Goal: Transaction & Acquisition: Book appointment/travel/reservation

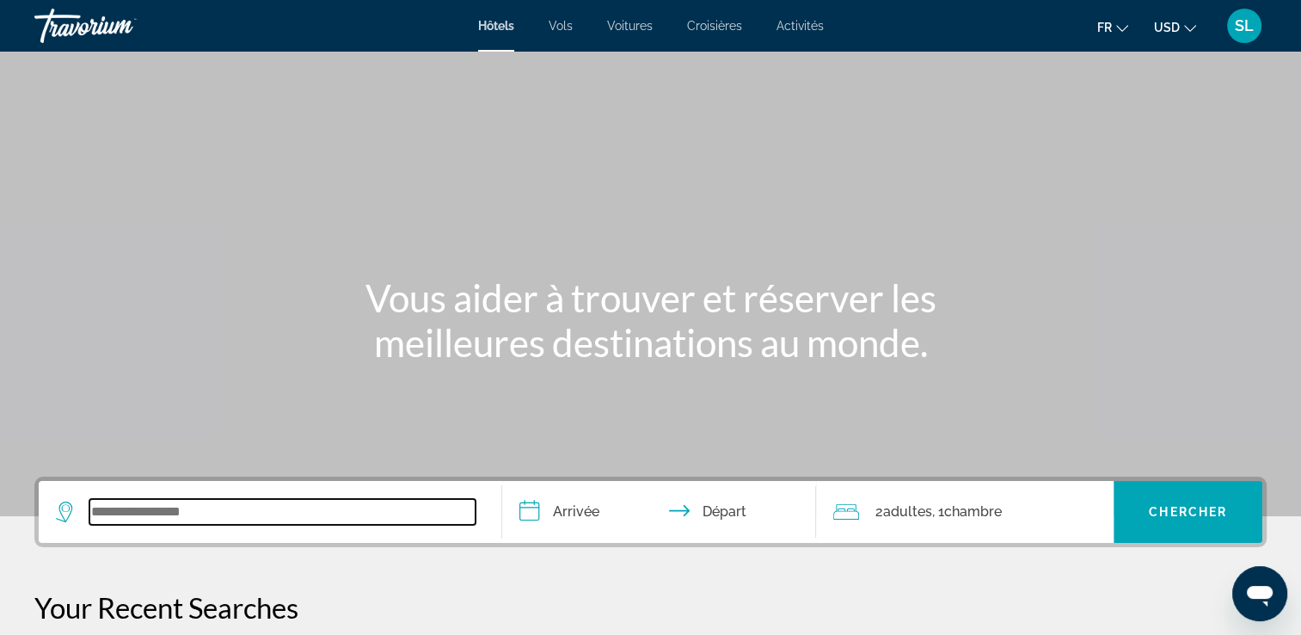
click at [166, 506] on input "Search widget" at bounding box center [282, 512] width 386 height 26
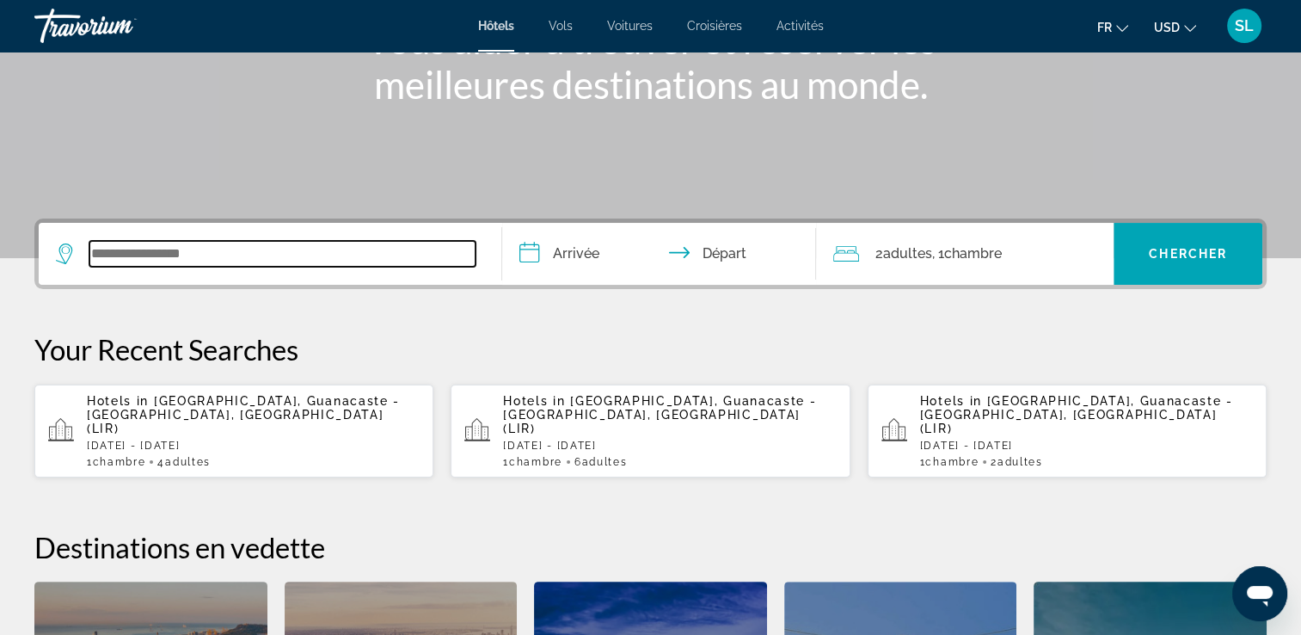
scroll to position [420, 0]
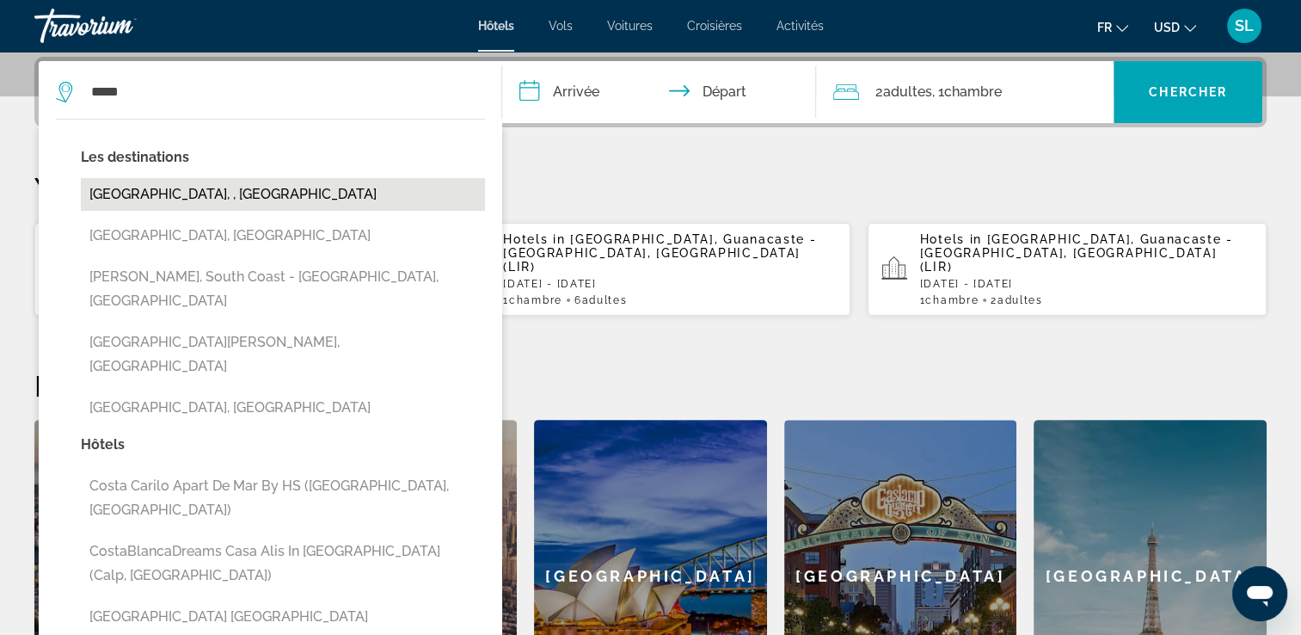
click at [158, 197] on button "[GEOGRAPHIC_DATA], , [GEOGRAPHIC_DATA]" at bounding box center [283, 194] width 404 height 33
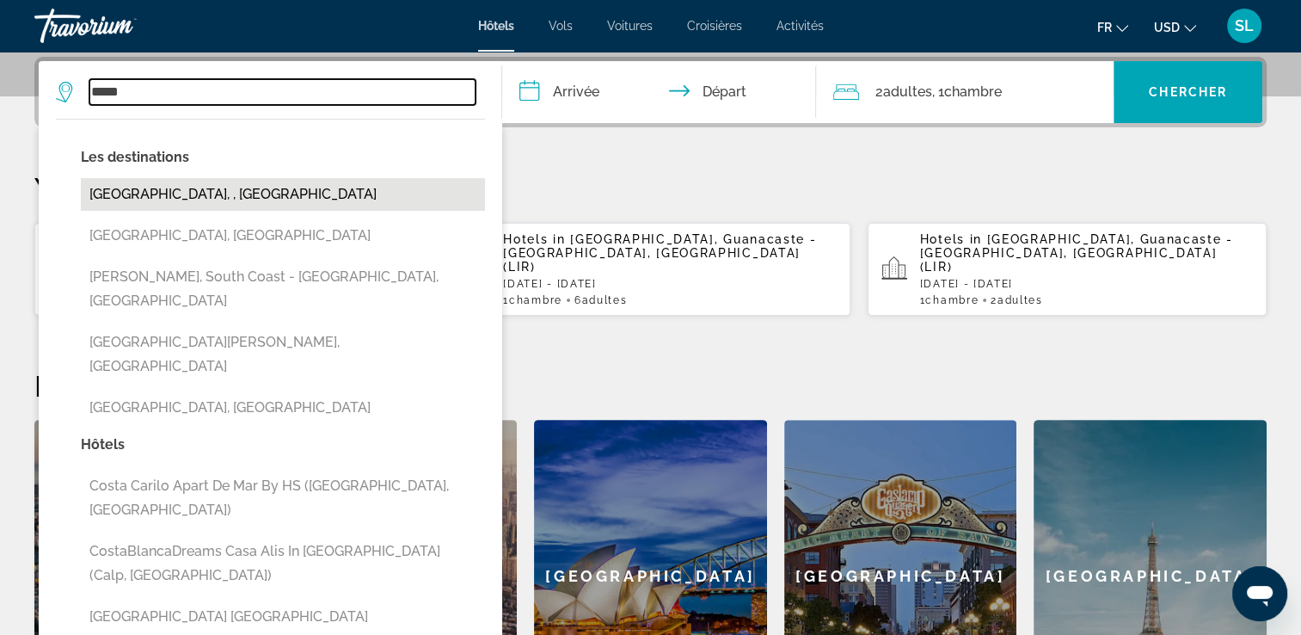
type input "**********"
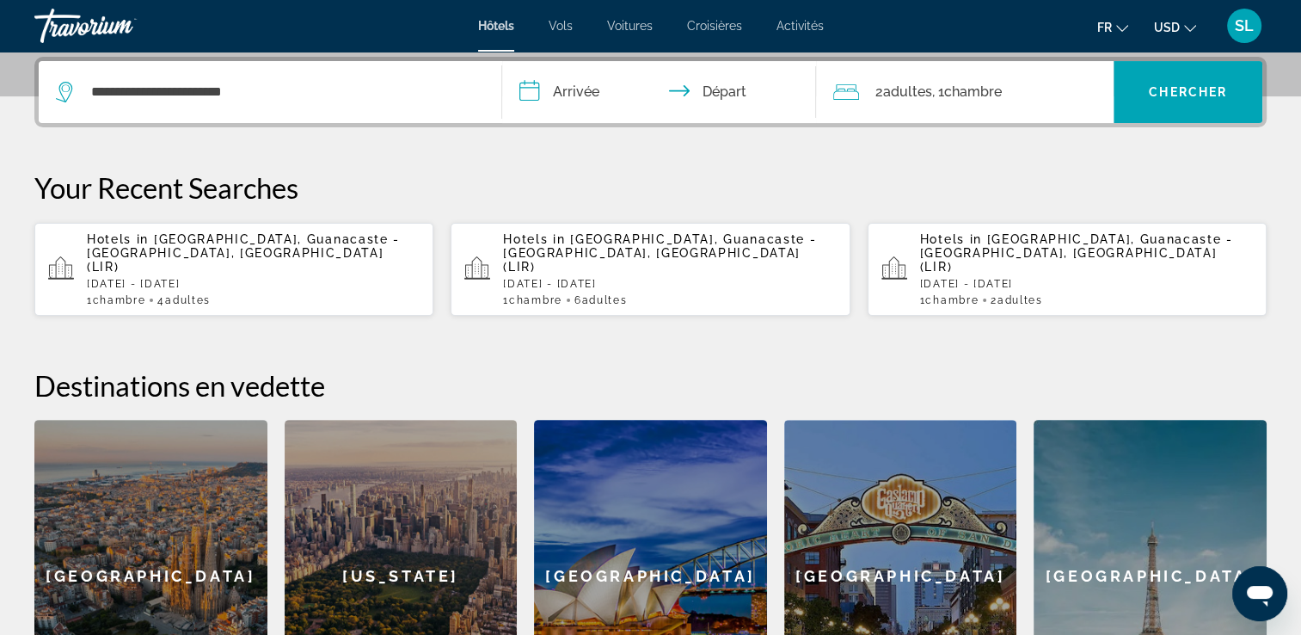
click at [578, 92] on input "**********" at bounding box center [663, 94] width 322 height 67
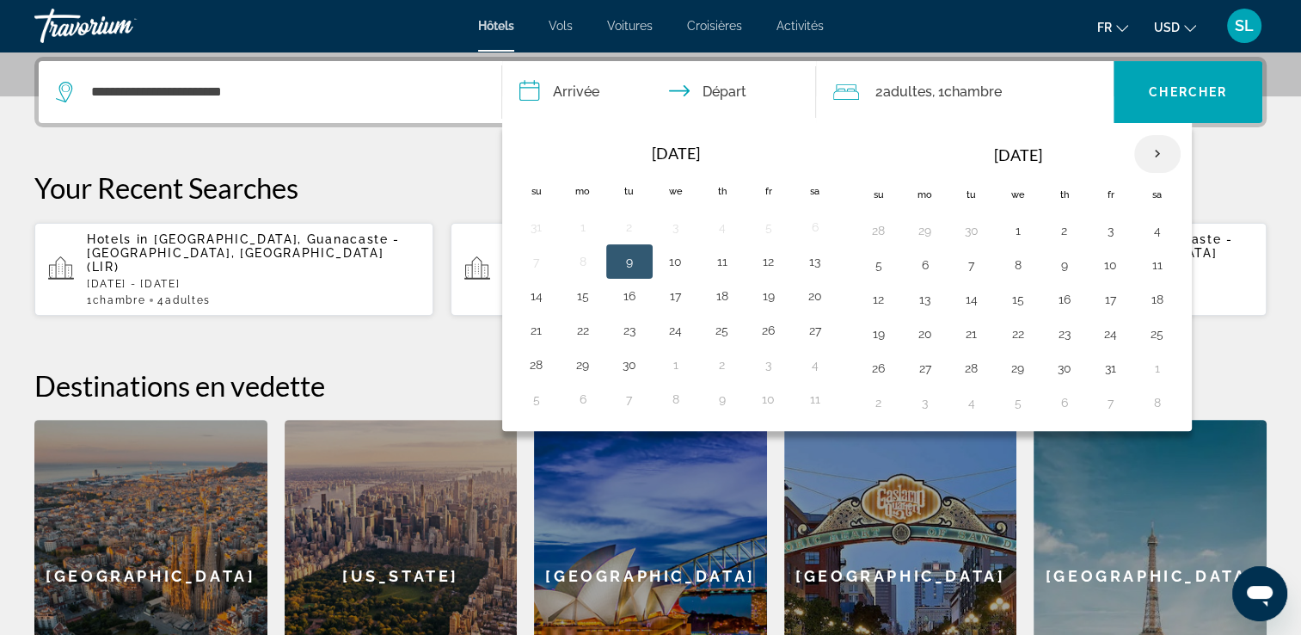
click at [1149, 153] on th "Next month" at bounding box center [1157, 154] width 46 height 38
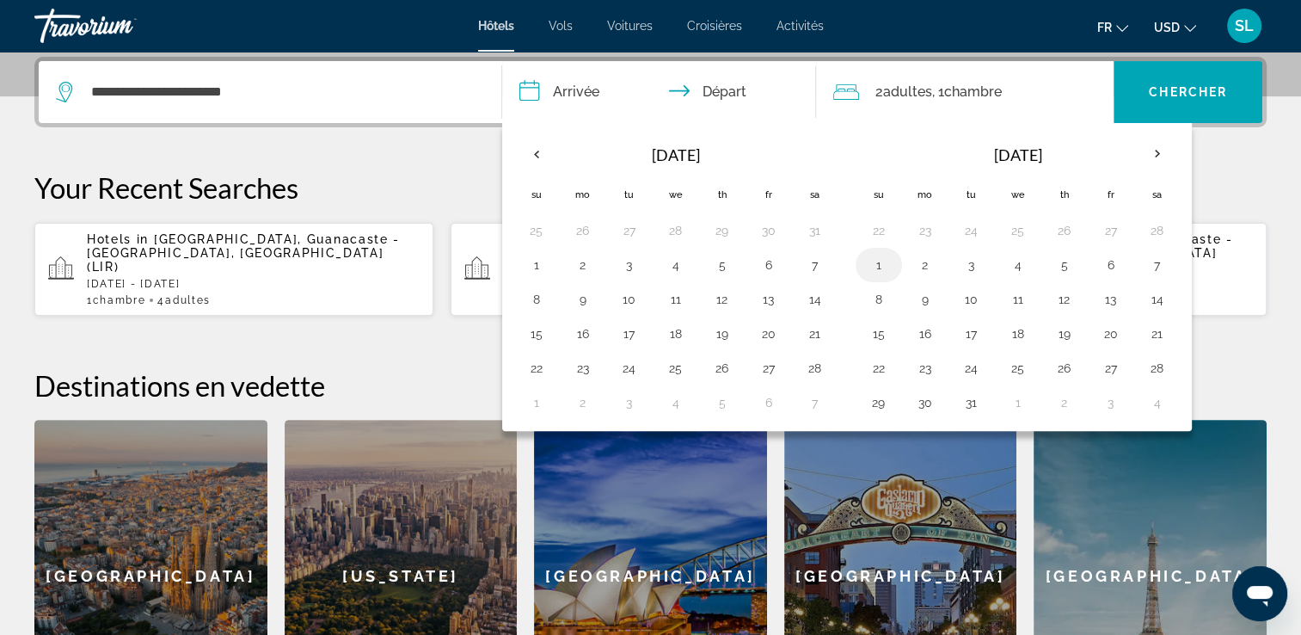
click at [877, 263] on button "1" at bounding box center [879, 265] width 28 height 24
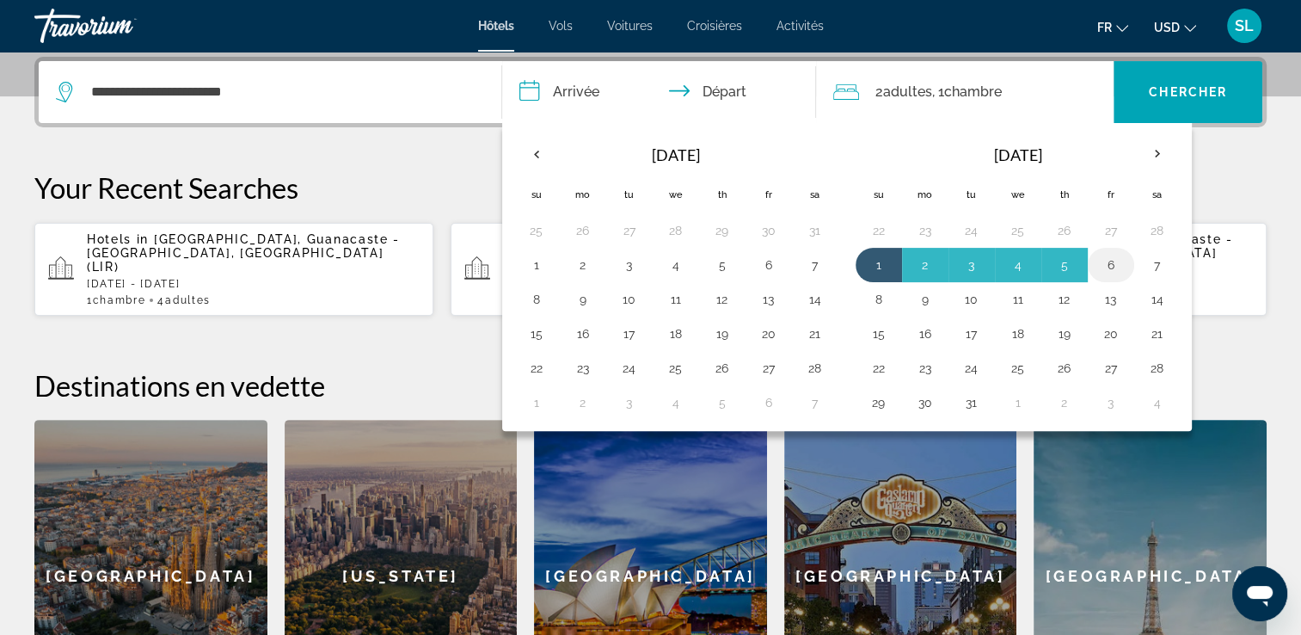
click at [1115, 255] on button "6" at bounding box center [1111, 265] width 28 height 24
type input "**********"
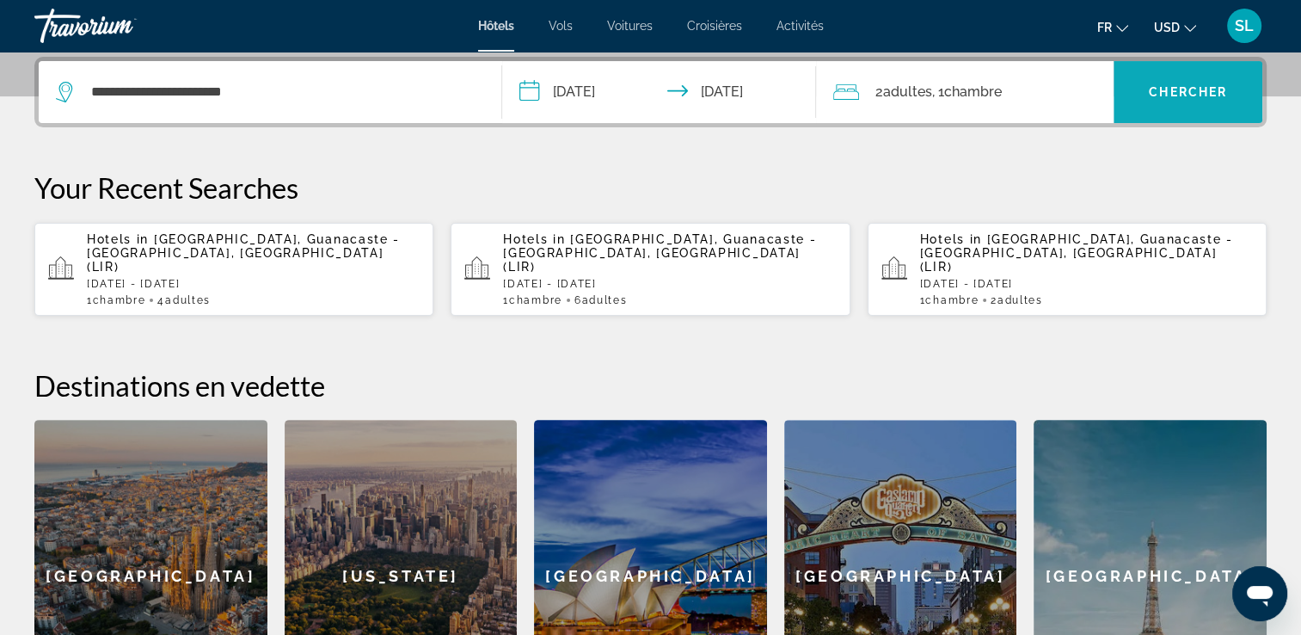
click at [1192, 94] on span "Chercher" at bounding box center [1188, 92] width 78 height 14
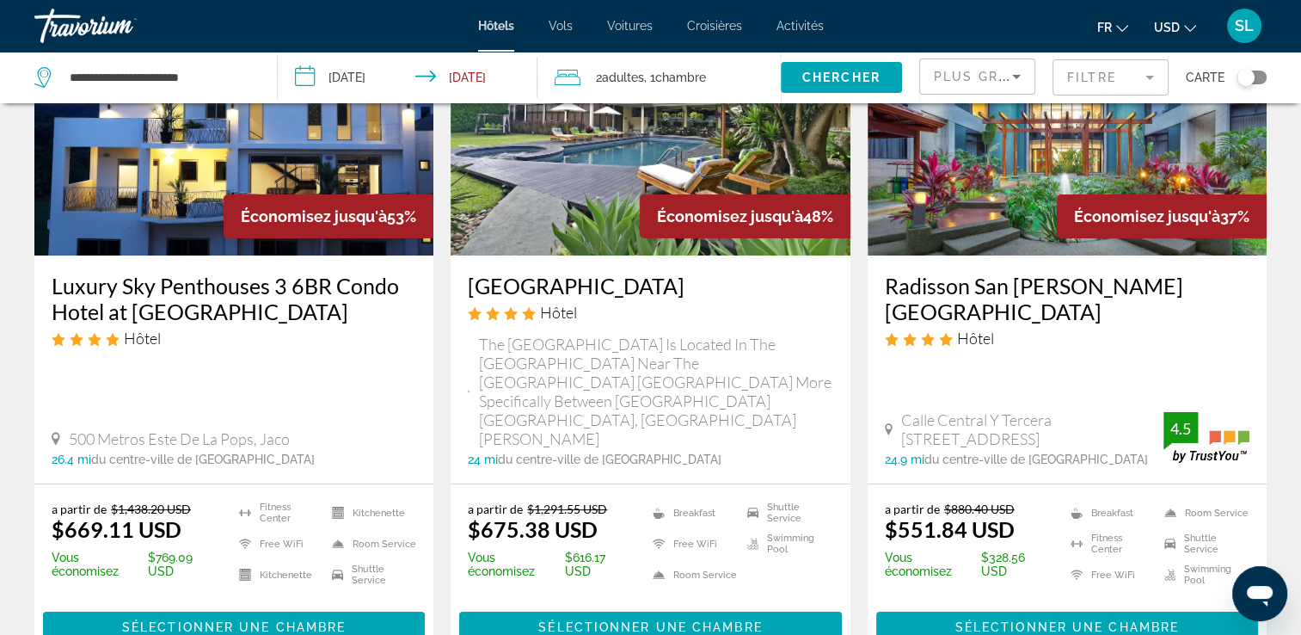
scroll to position [194, 0]
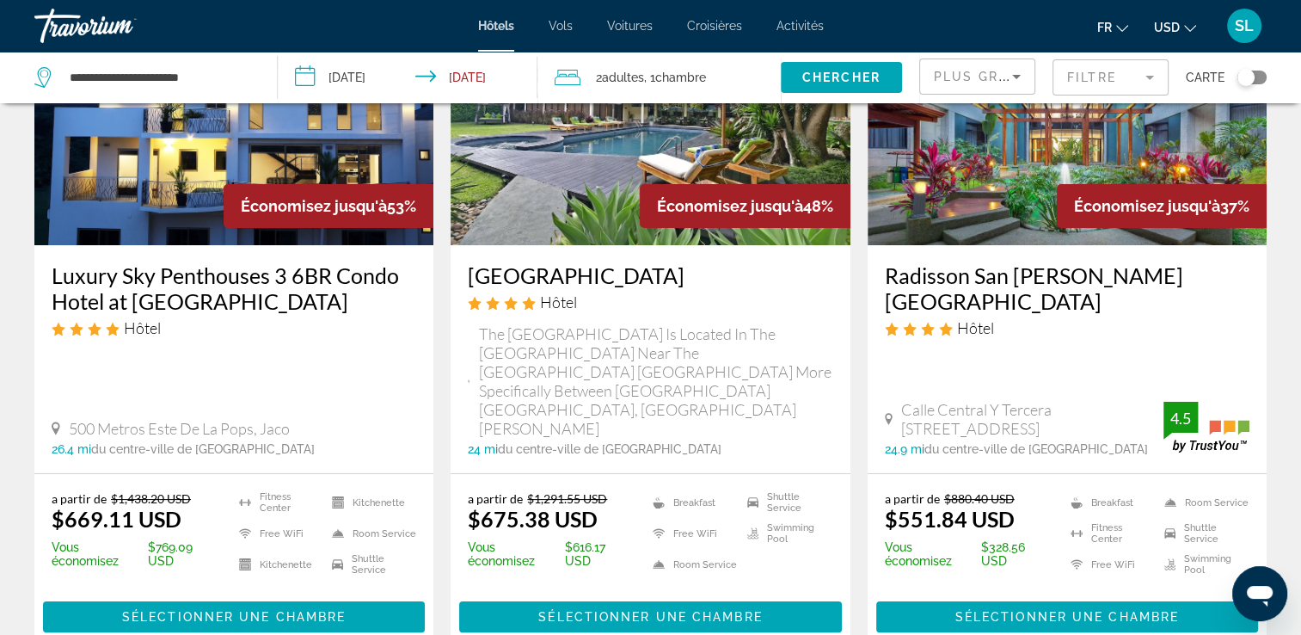
click at [1192, 28] on icon "Change currency" at bounding box center [1190, 28] width 12 height 7
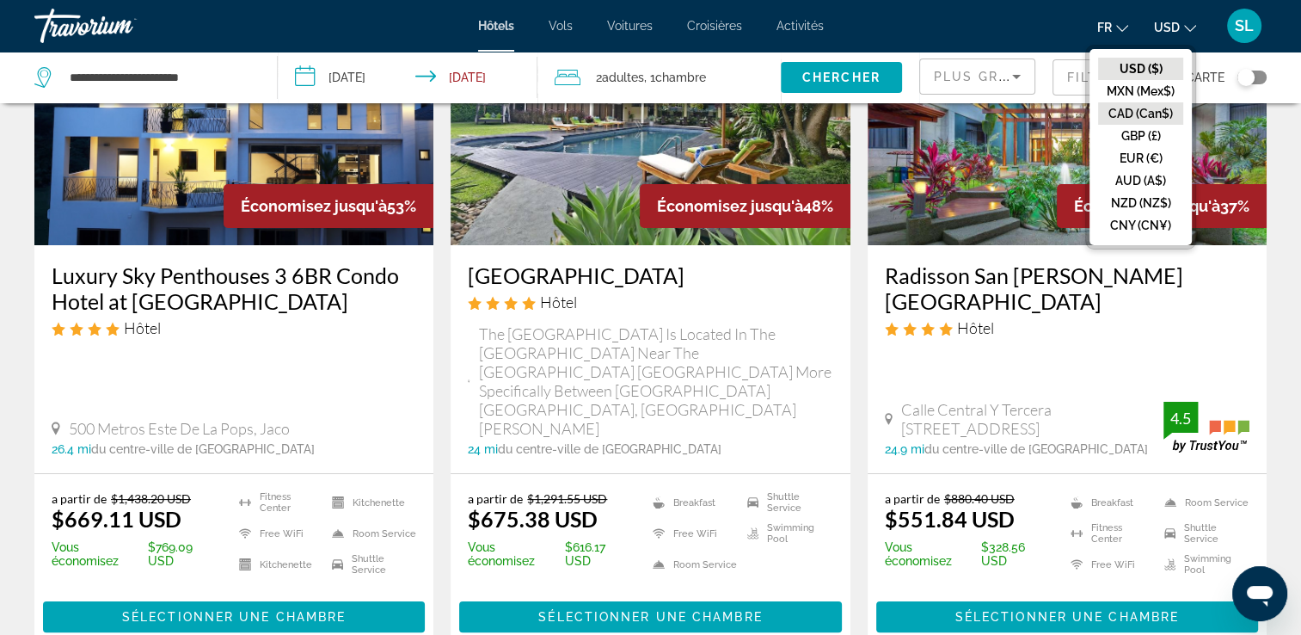
click at [1143, 112] on button "CAD (Can$)" at bounding box center [1140, 113] width 85 height 22
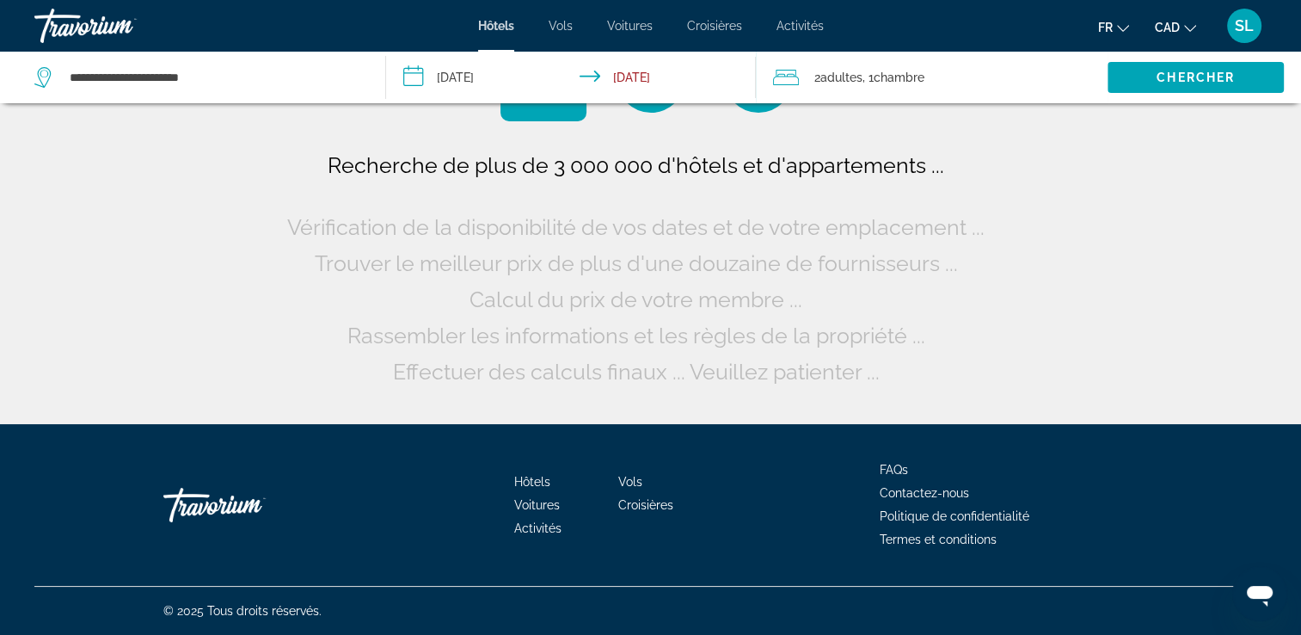
scroll to position [0, 0]
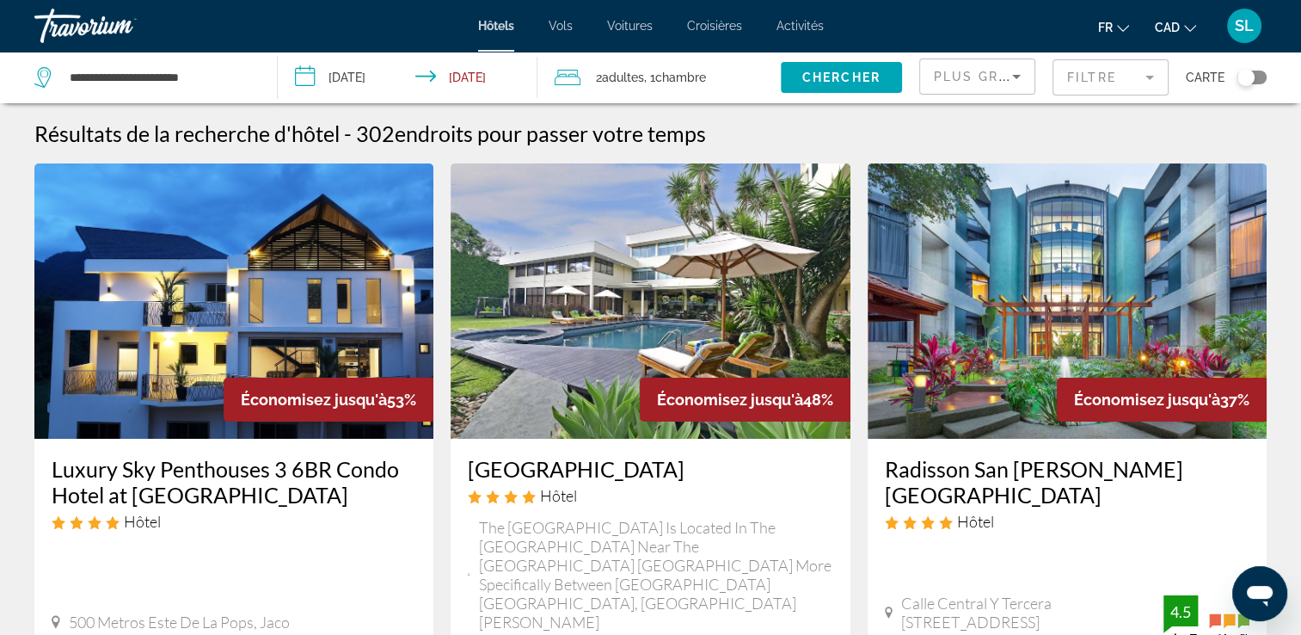
click at [1015, 90] on div "Plus grandes économies" at bounding box center [977, 83] width 87 height 48
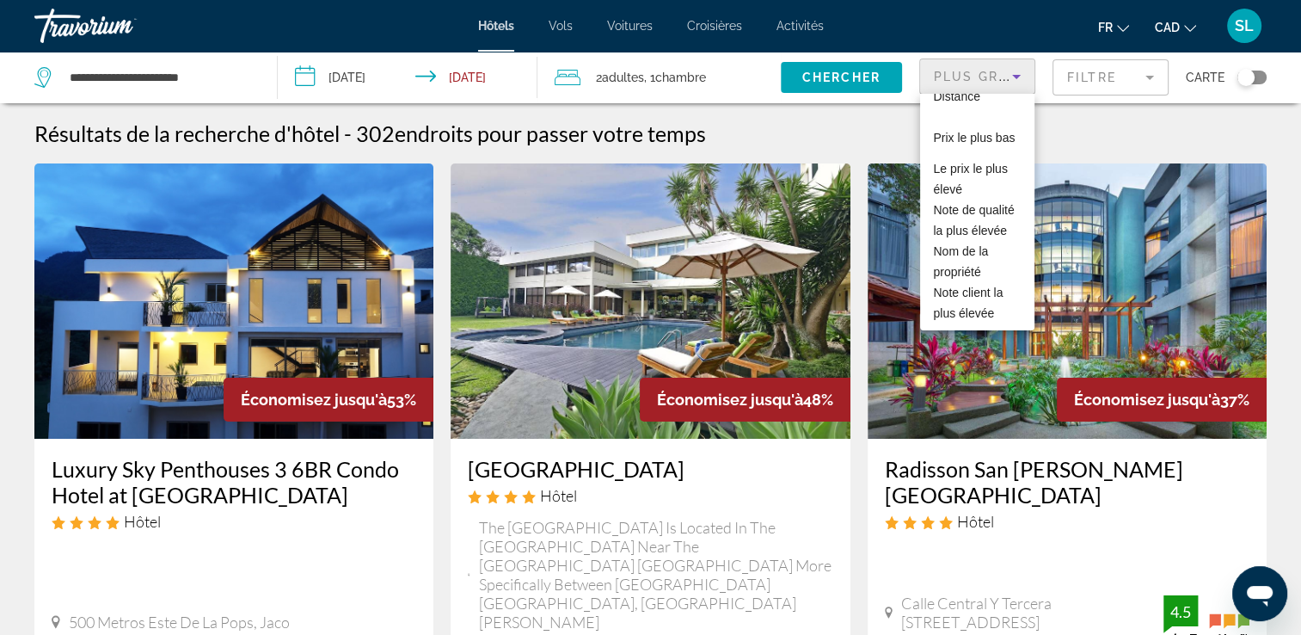
scroll to position [107, 0]
click at [1149, 85] on div at bounding box center [650, 317] width 1301 height 635
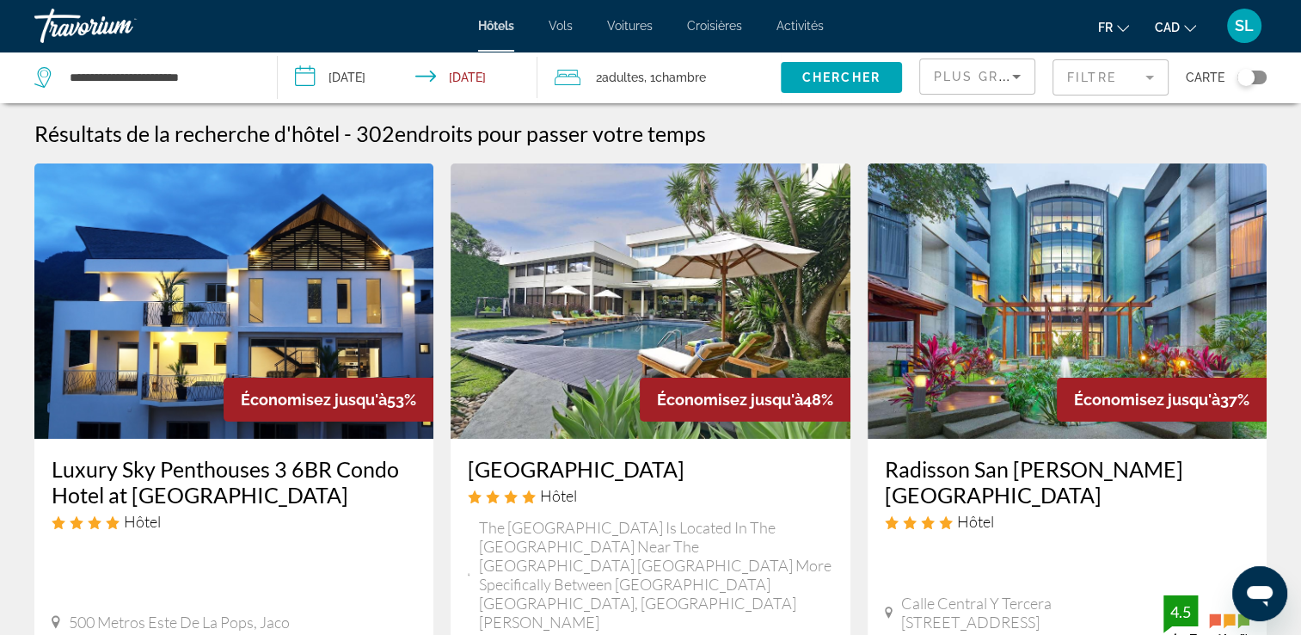
click at [1149, 85] on mat-form-field "Filtre" at bounding box center [1111, 77] width 116 height 36
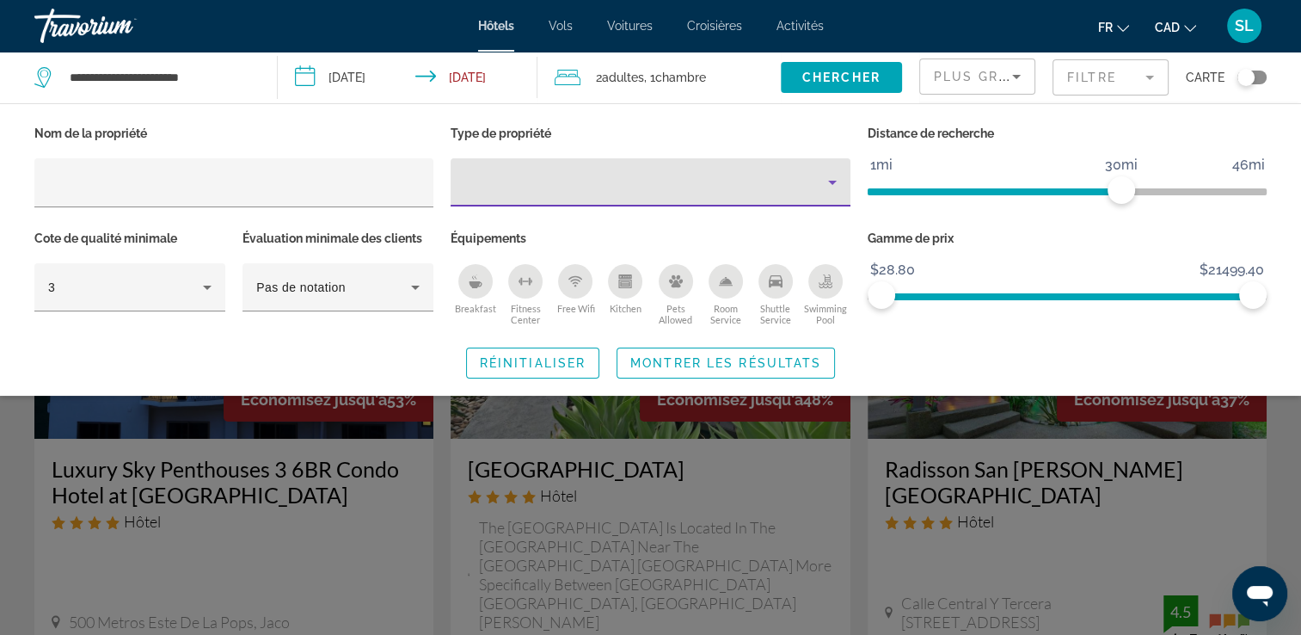
click at [832, 184] on icon "Property type" at bounding box center [832, 182] width 21 height 21
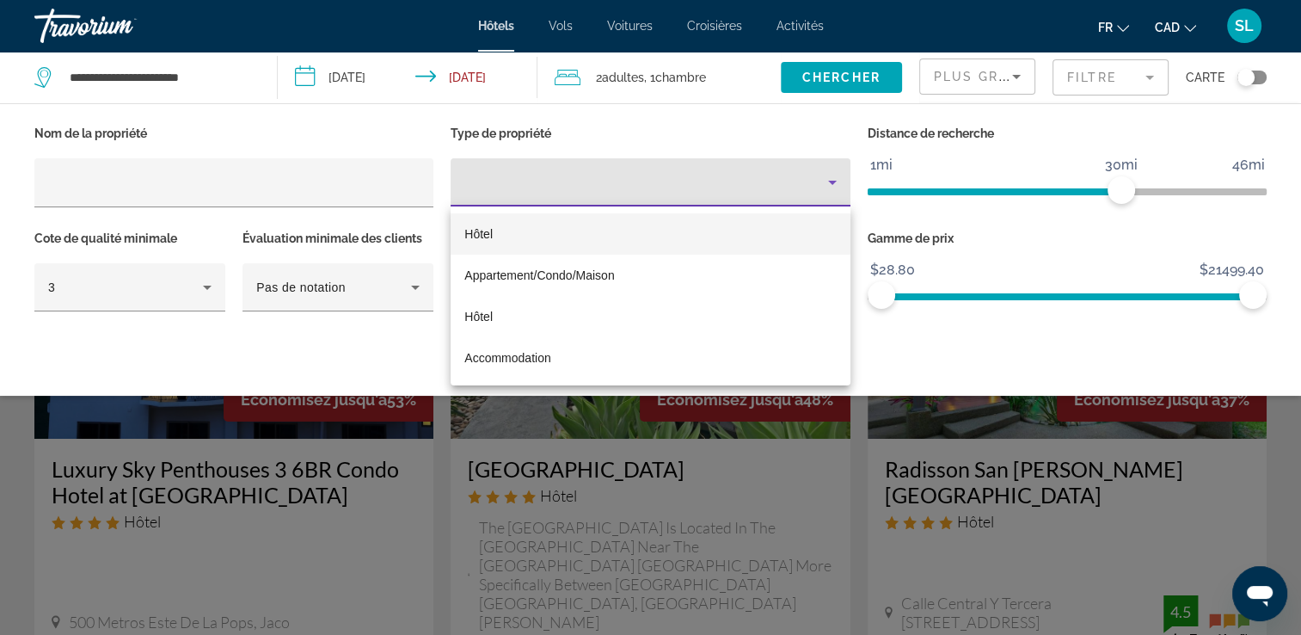
click at [640, 248] on mat-option "Hôtel" at bounding box center [650, 233] width 399 height 41
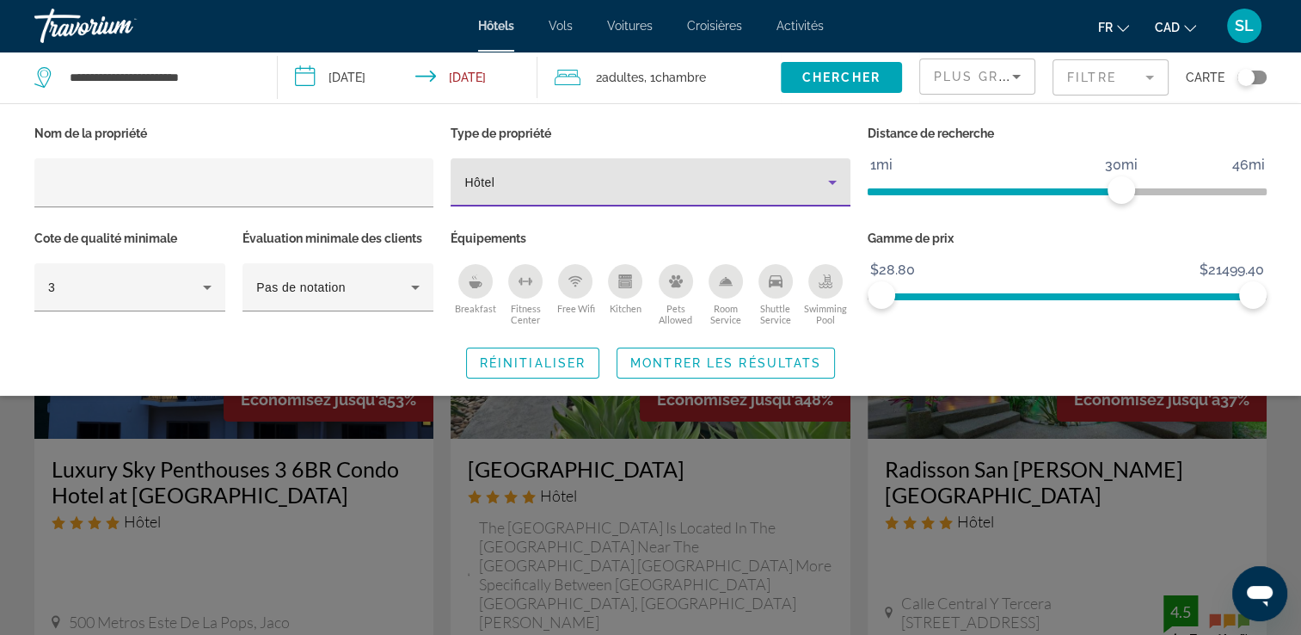
click at [470, 291] on div "Breakfast" at bounding box center [475, 281] width 34 height 34
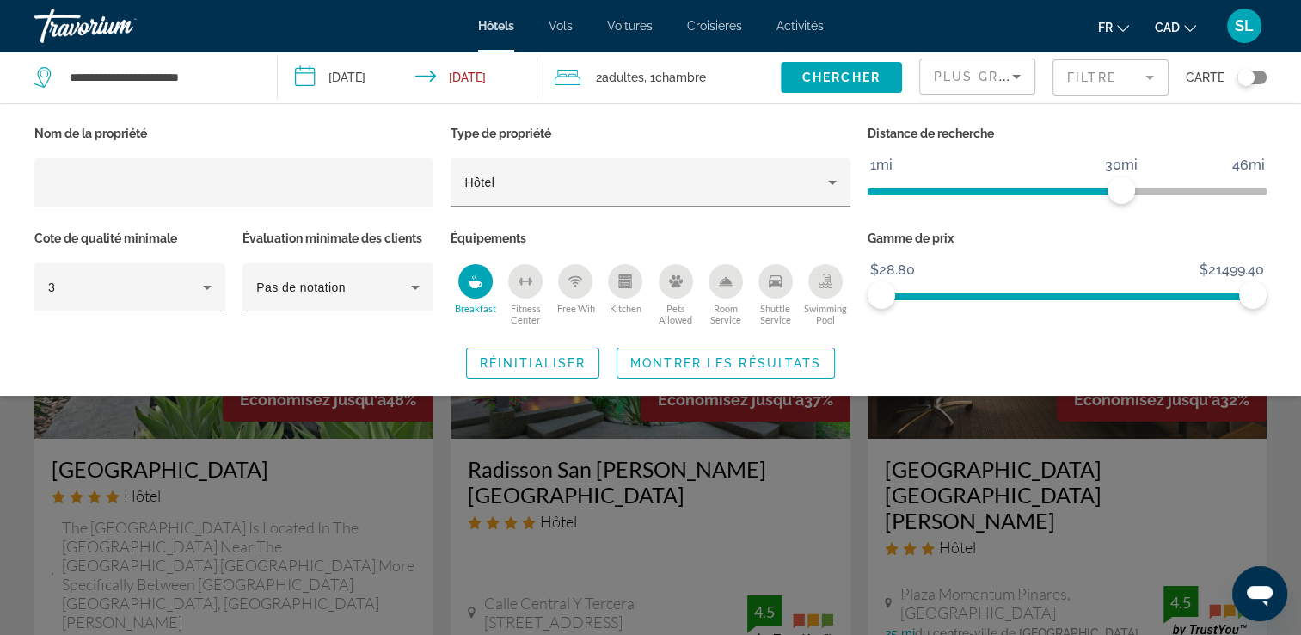
click at [630, 283] on icon "Kitchen" at bounding box center [625, 283] width 9 height 5
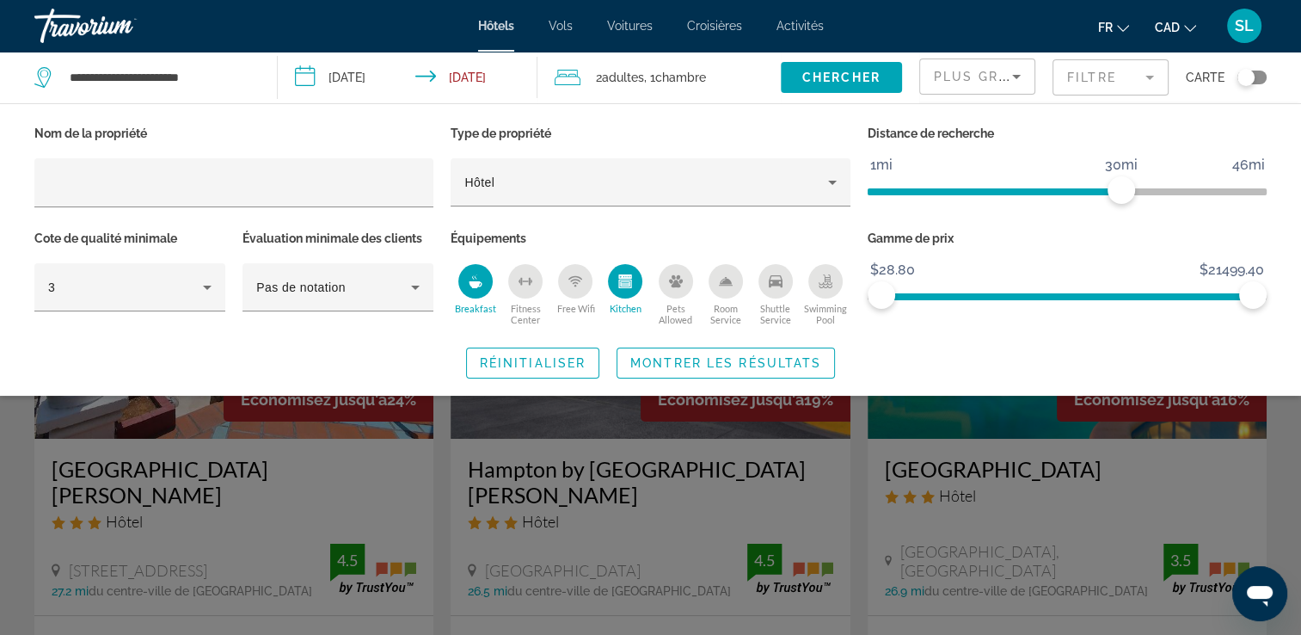
click at [828, 286] on icon "Swimming Pool" at bounding box center [826, 281] width 14 height 14
click at [578, 283] on icon "Free Wifi" at bounding box center [575, 281] width 14 height 14
click at [752, 362] on span "Montrer les résultats" at bounding box center [725, 363] width 191 height 14
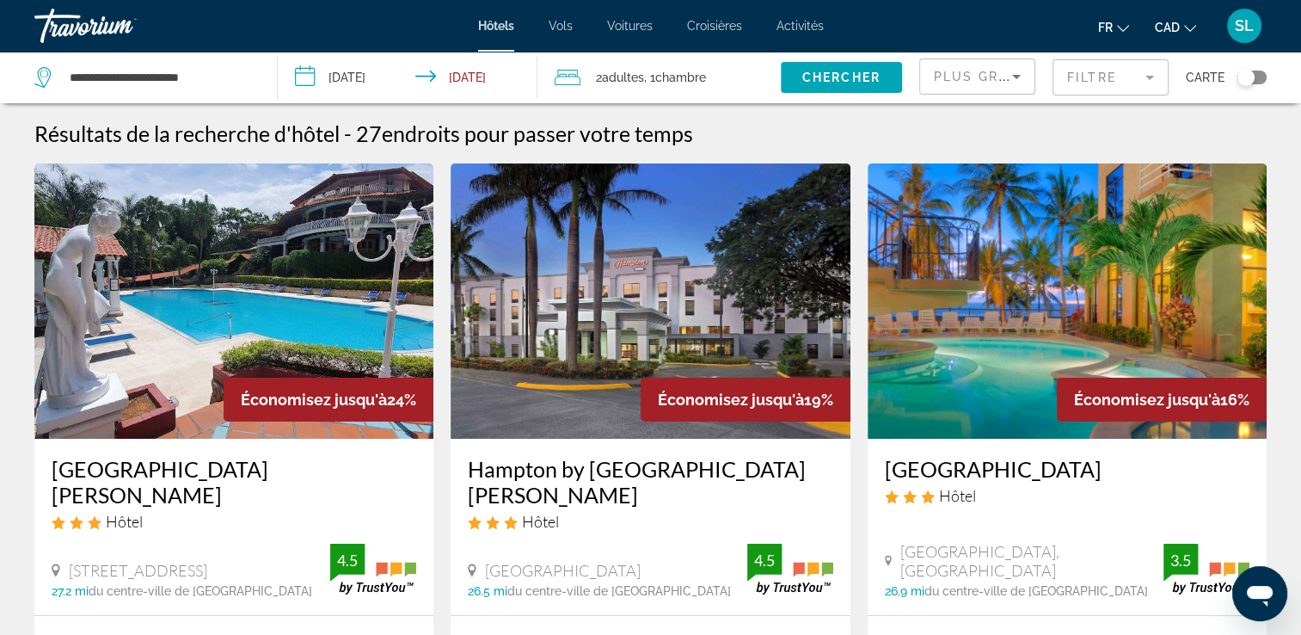
click at [1127, 64] on mat-form-field "Filtre" at bounding box center [1111, 77] width 116 height 36
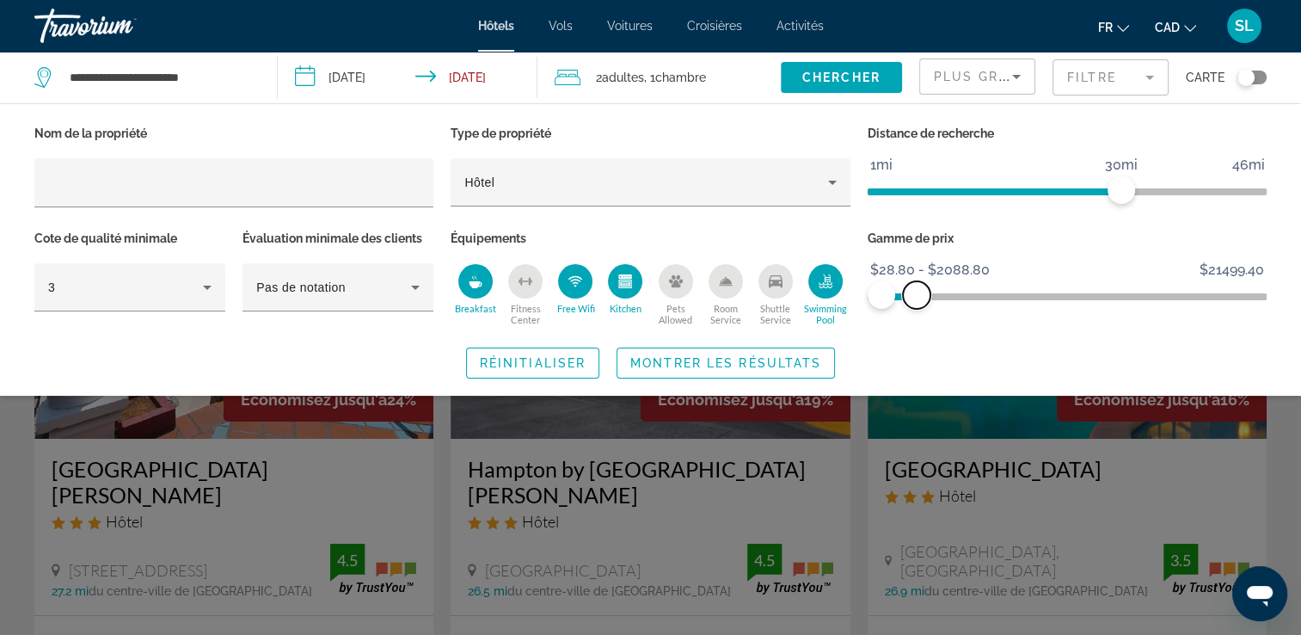
drag, startPoint x: 1181, startPoint y: 301, endPoint x: 917, endPoint y: 298, distance: 264.0
click at [917, 298] on span "ngx-slider-max" at bounding box center [917, 295] width 28 height 28
click at [741, 366] on span "Montrer les résultats" at bounding box center [725, 363] width 191 height 14
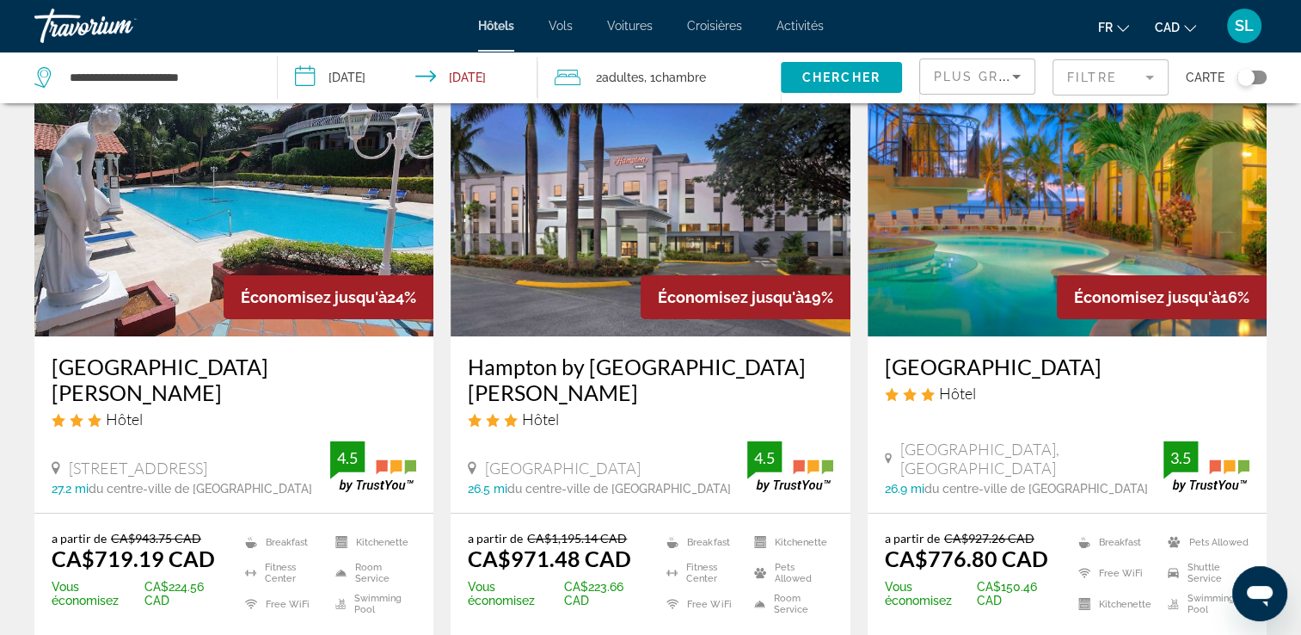
scroll to position [116, 0]
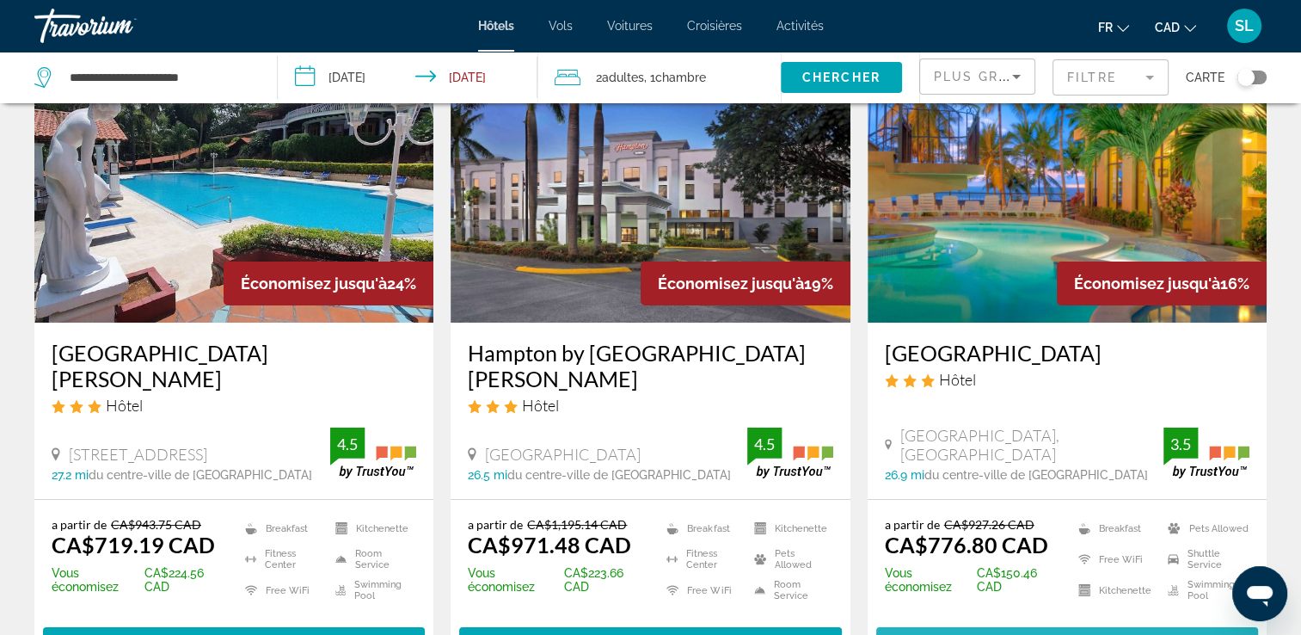
click at [1052, 622] on span "Main content" at bounding box center [1067, 642] width 382 height 41
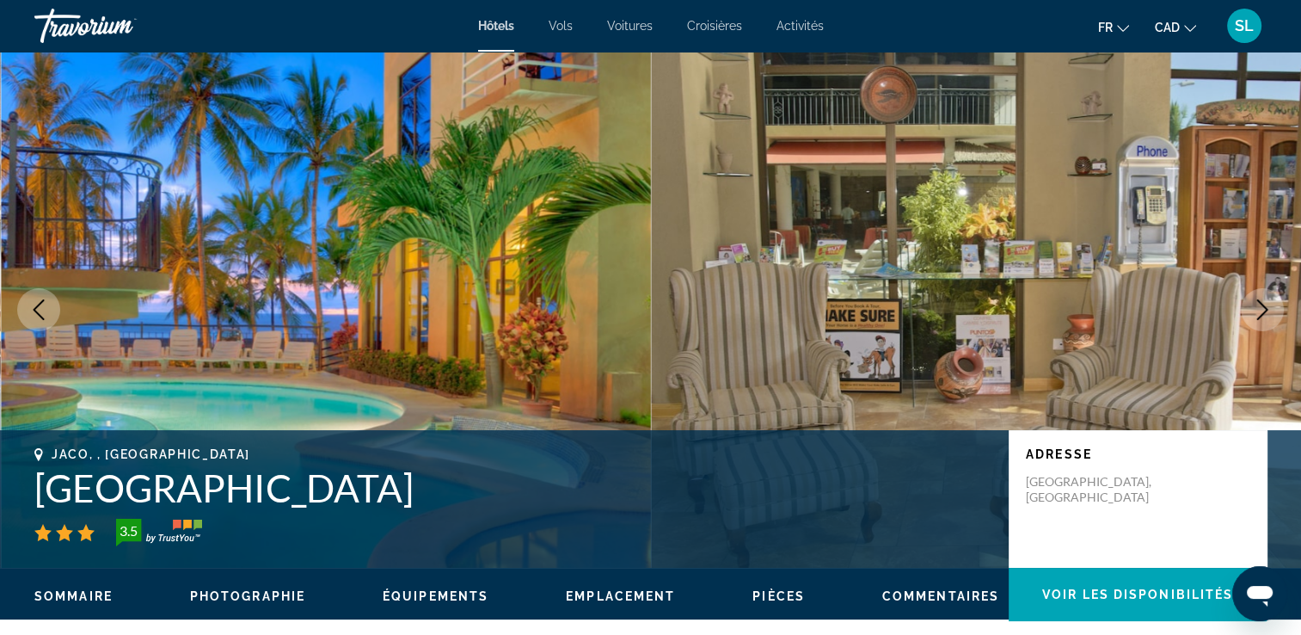
click at [1265, 313] on icon "Next image" at bounding box center [1262, 309] width 21 height 21
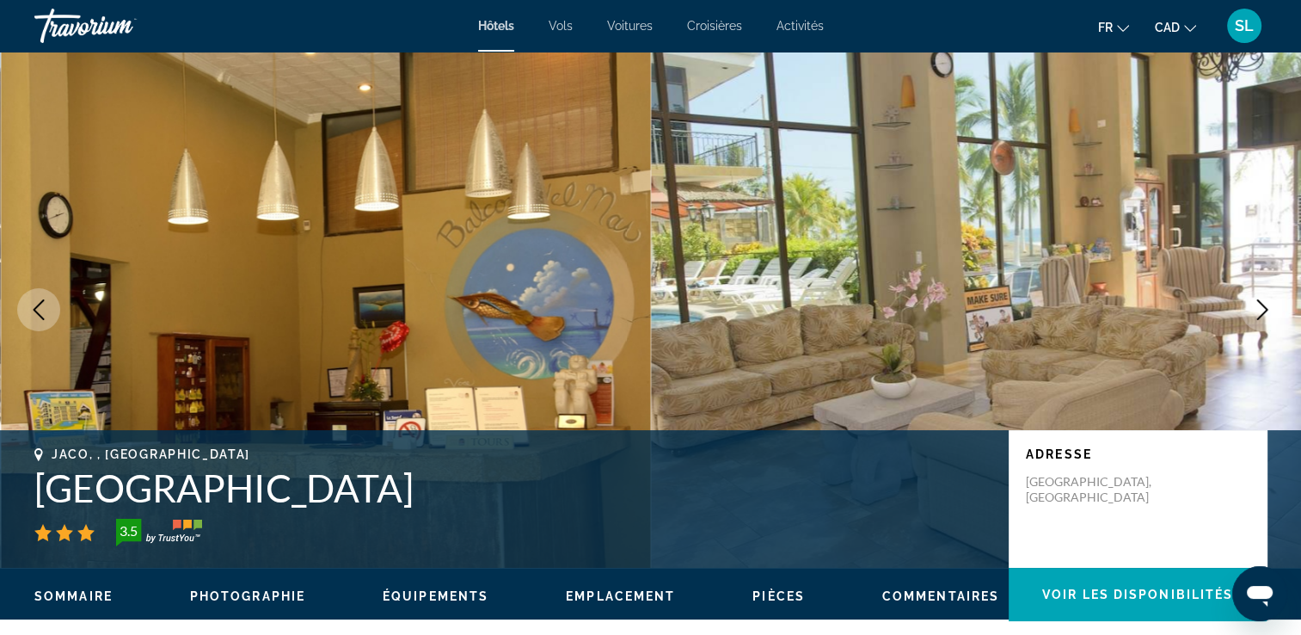
click at [1265, 313] on icon "Next image" at bounding box center [1262, 309] width 21 height 21
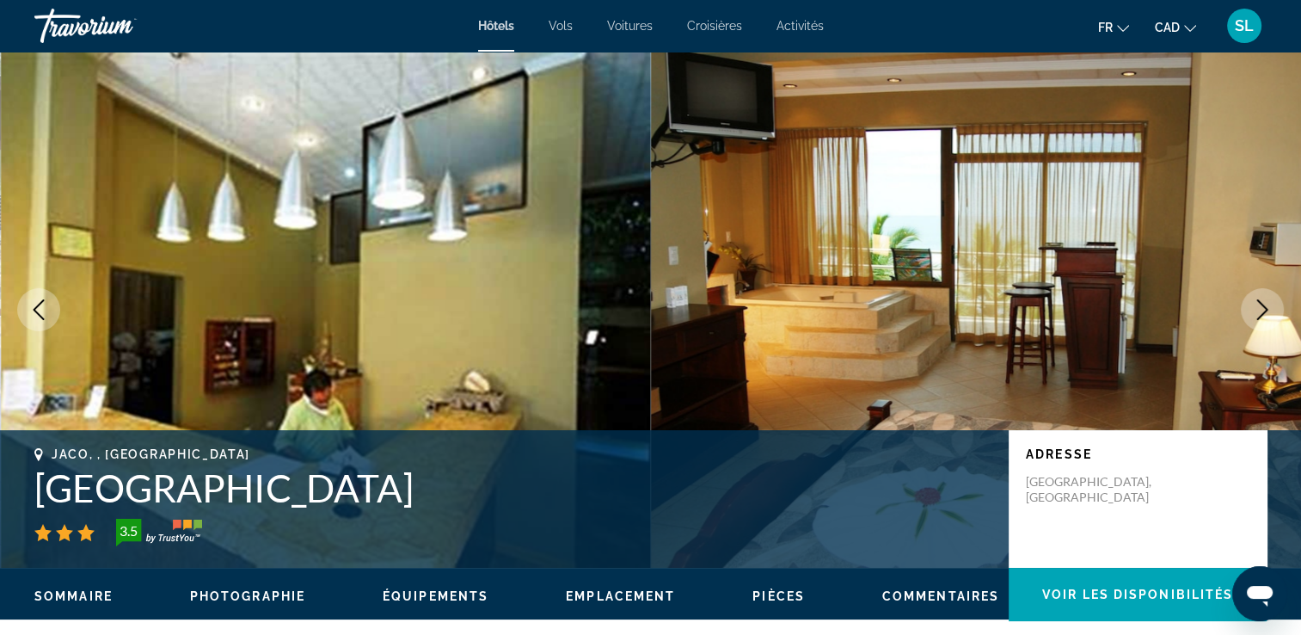
click at [1265, 313] on icon "Next image" at bounding box center [1262, 309] width 21 height 21
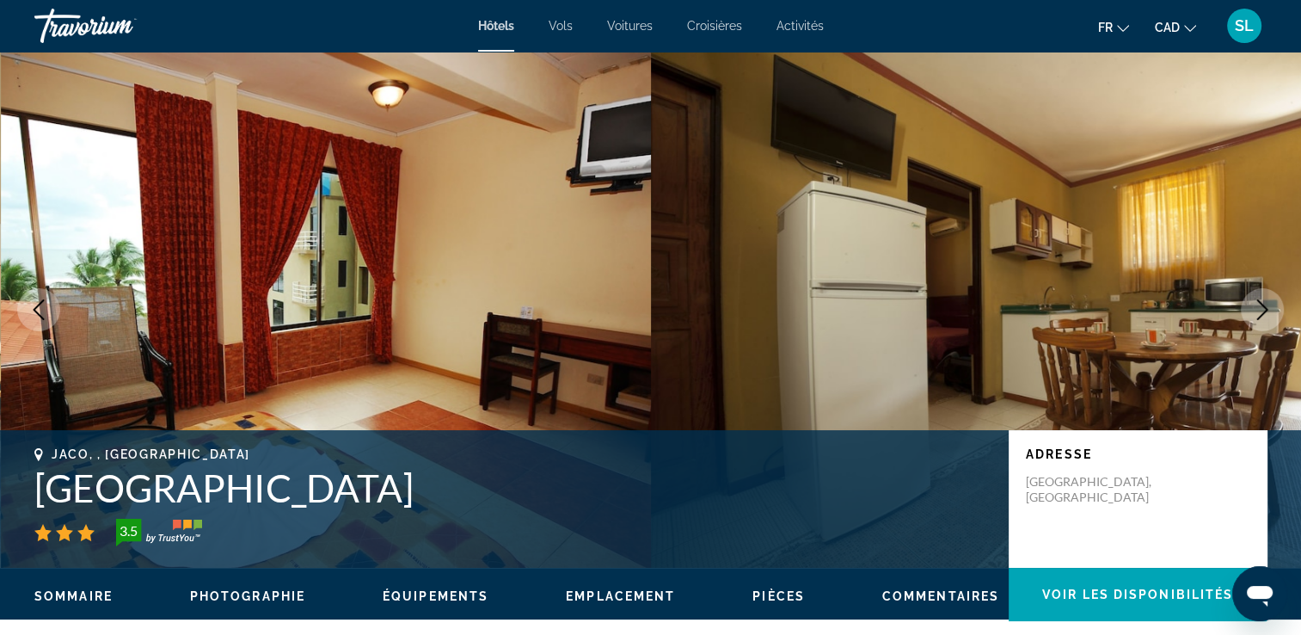
click at [1265, 313] on icon "Next image" at bounding box center [1262, 309] width 21 height 21
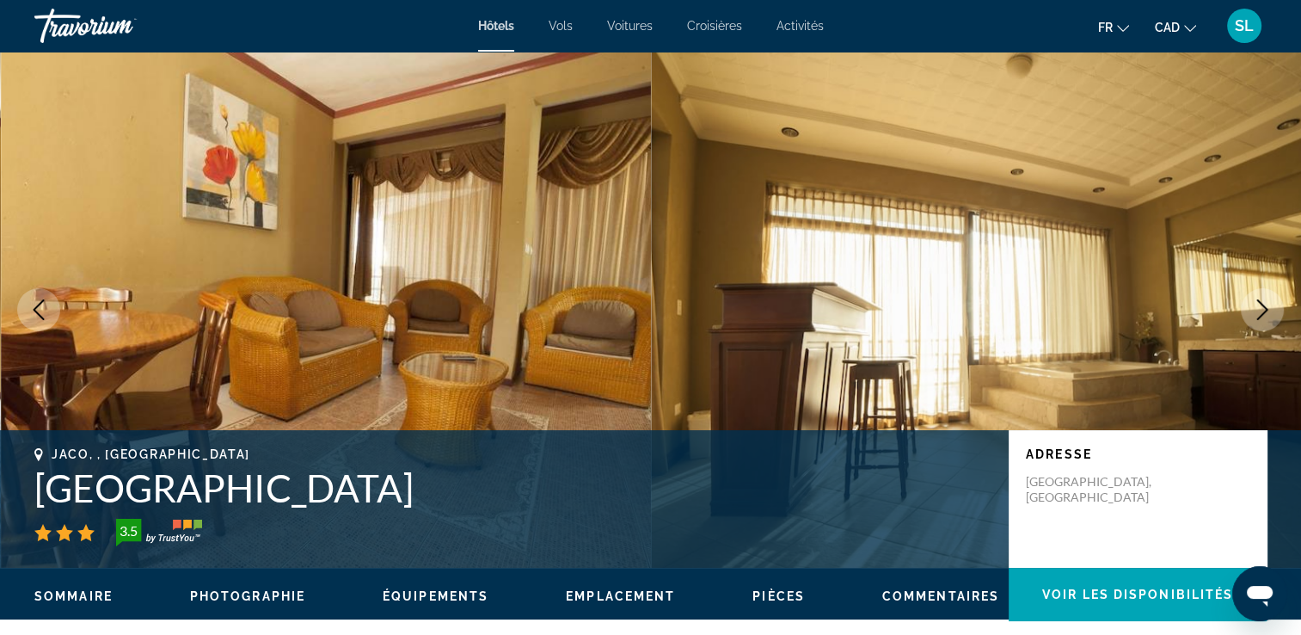
click at [1265, 313] on icon "Next image" at bounding box center [1262, 309] width 21 height 21
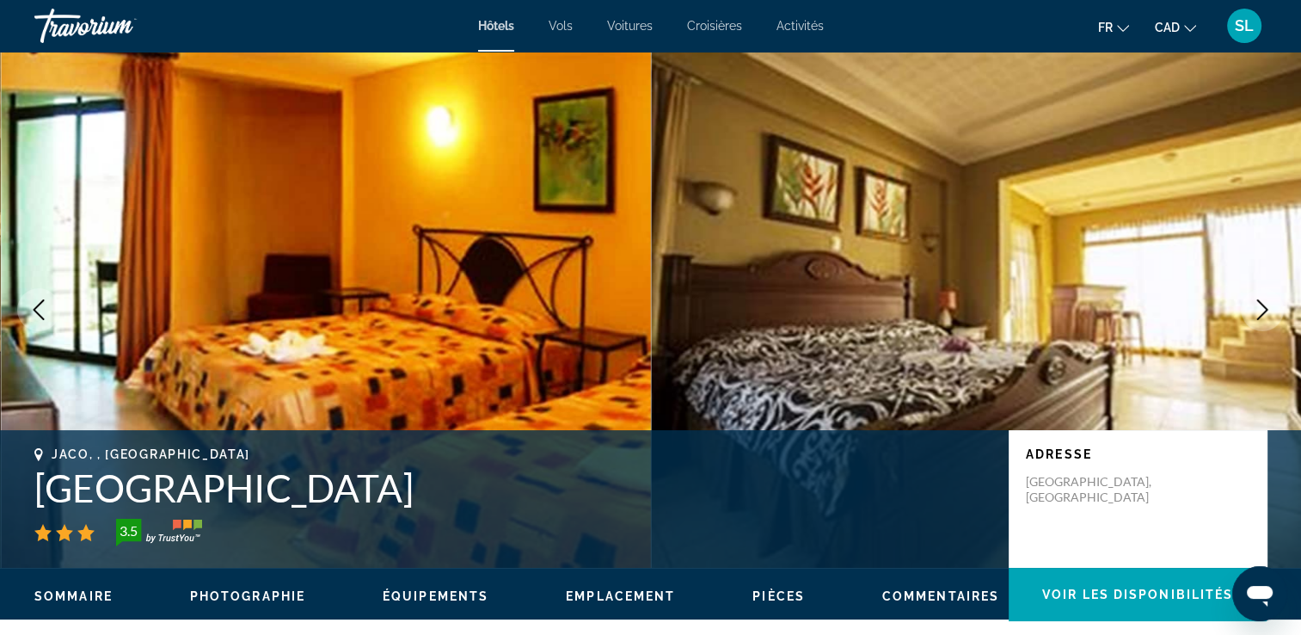
click at [1265, 313] on icon "Next image" at bounding box center [1262, 309] width 21 height 21
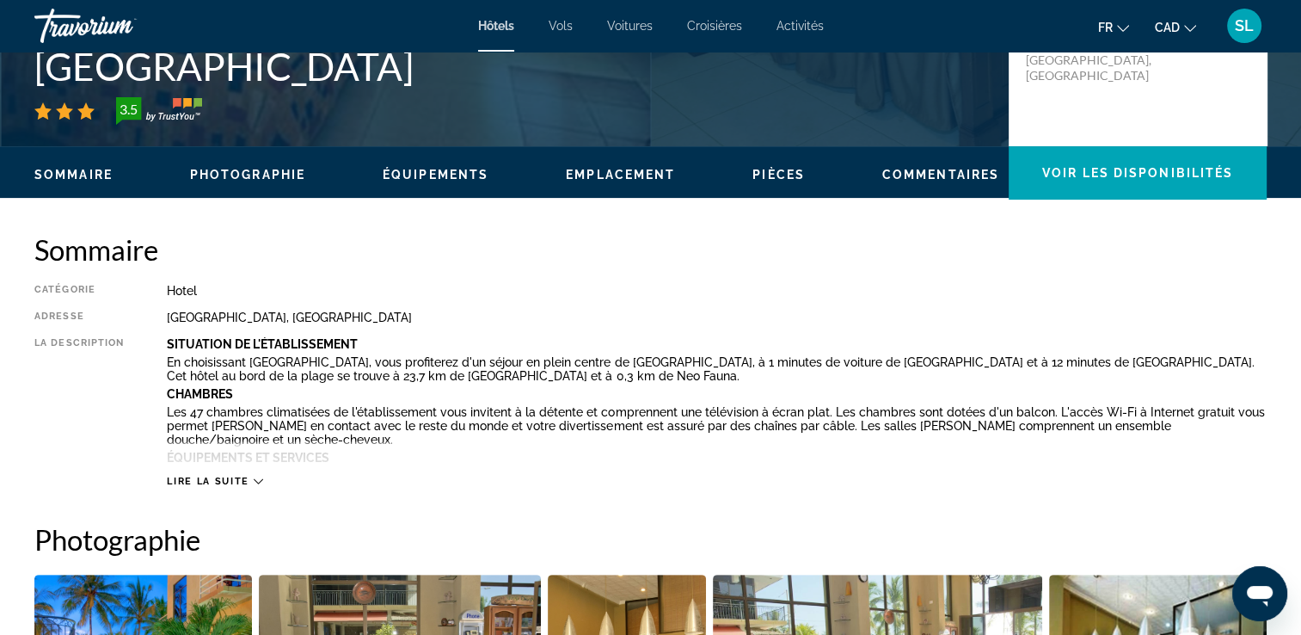
scroll to position [427, 0]
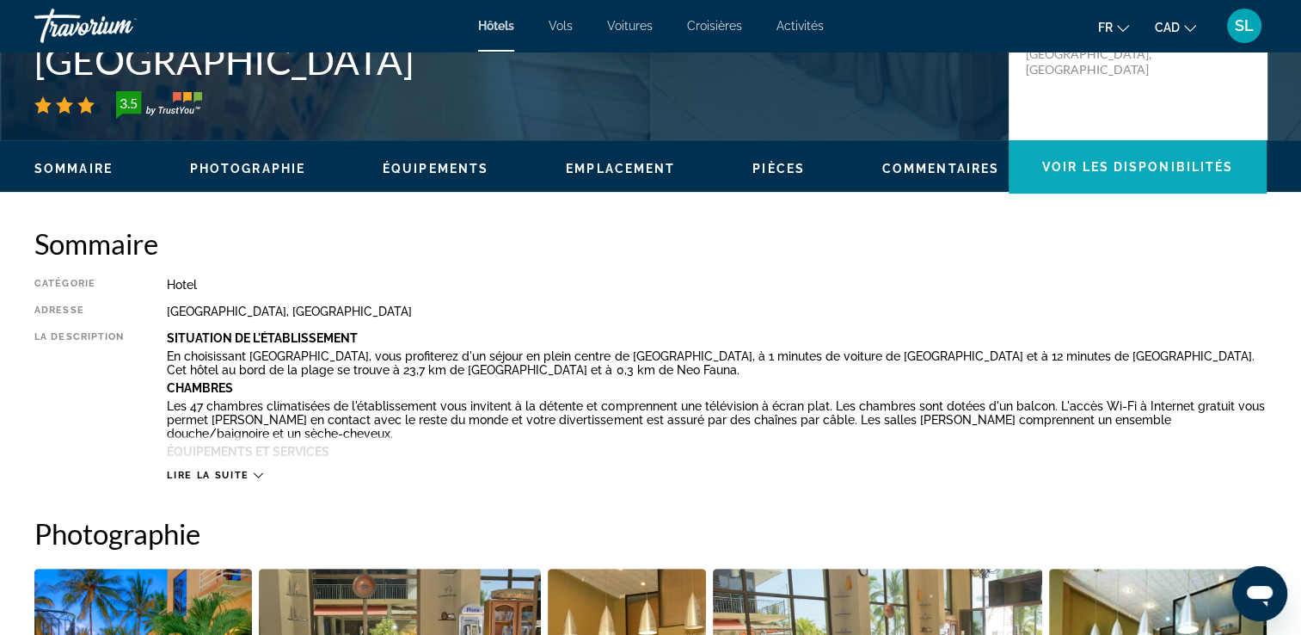
click at [1137, 167] on span "Voir les disponibilités" at bounding box center [1137, 167] width 191 height 14
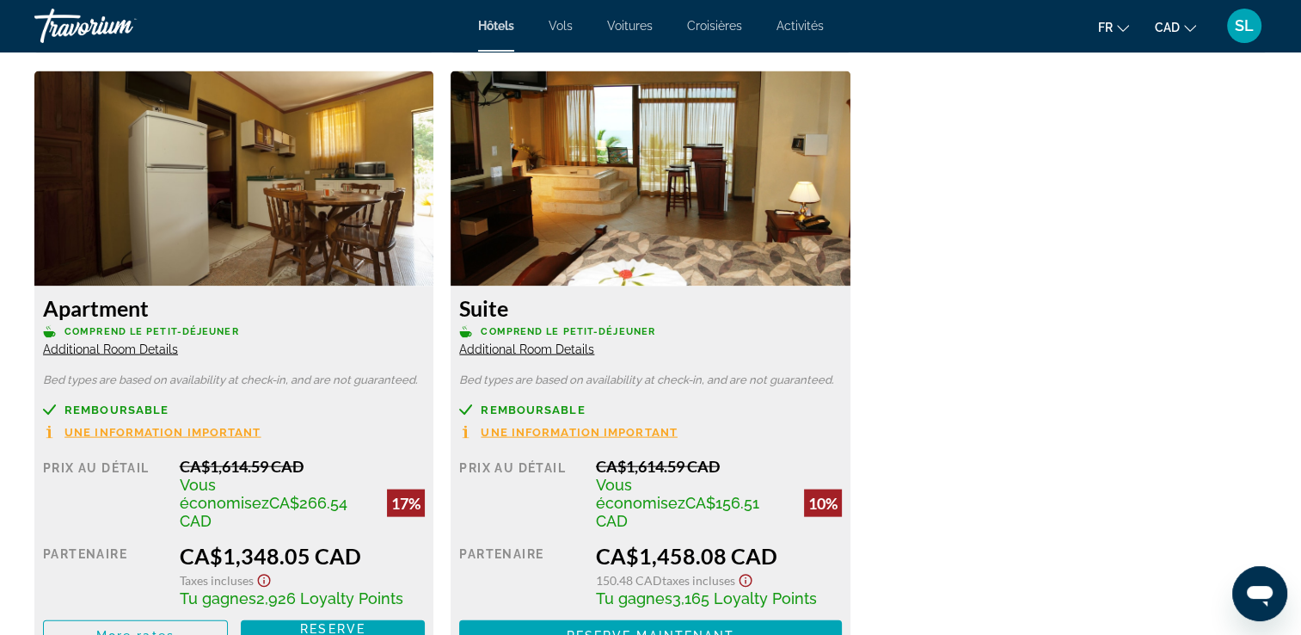
scroll to position [3581, 0]
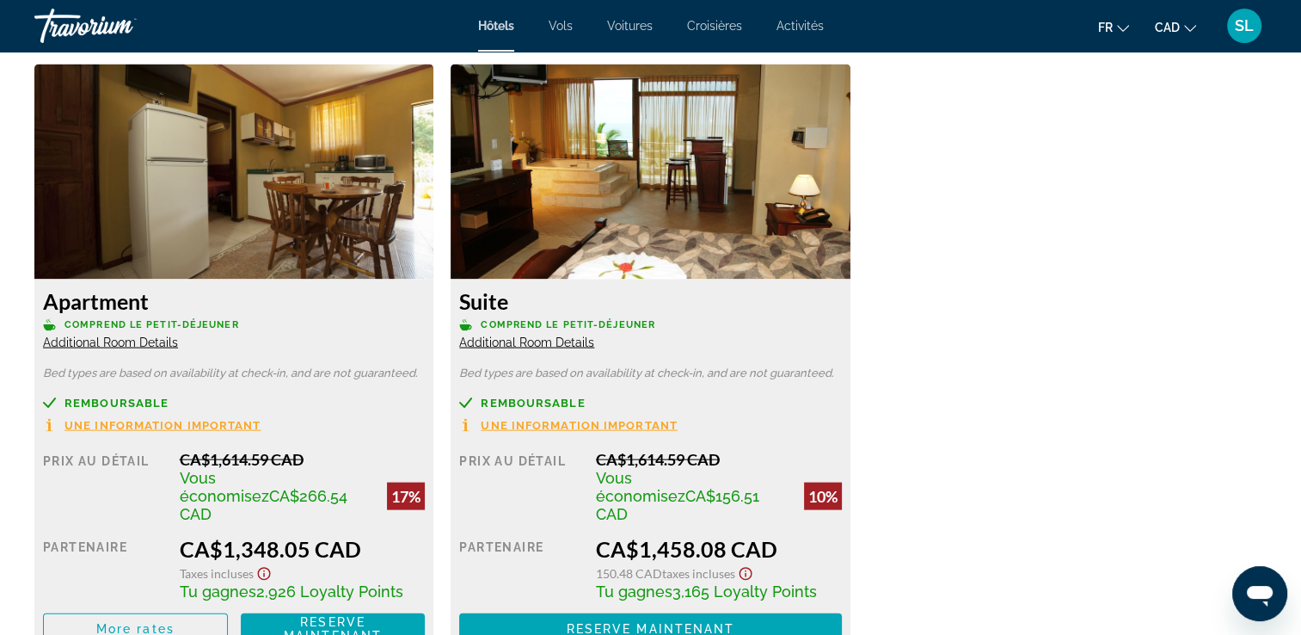
click at [747, 566] on icon "Show Taxes and Fees disclaimer" at bounding box center [745, 573] width 21 height 15
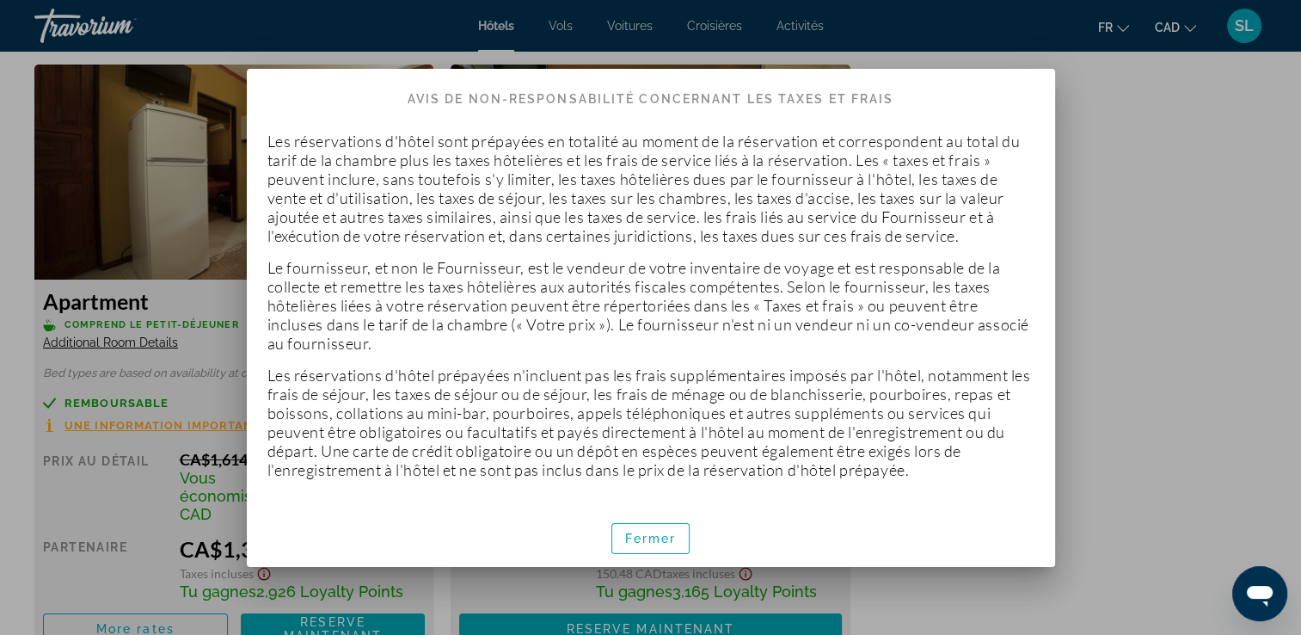
scroll to position [0, 0]
click at [666, 531] on span "button" at bounding box center [650, 538] width 77 height 41
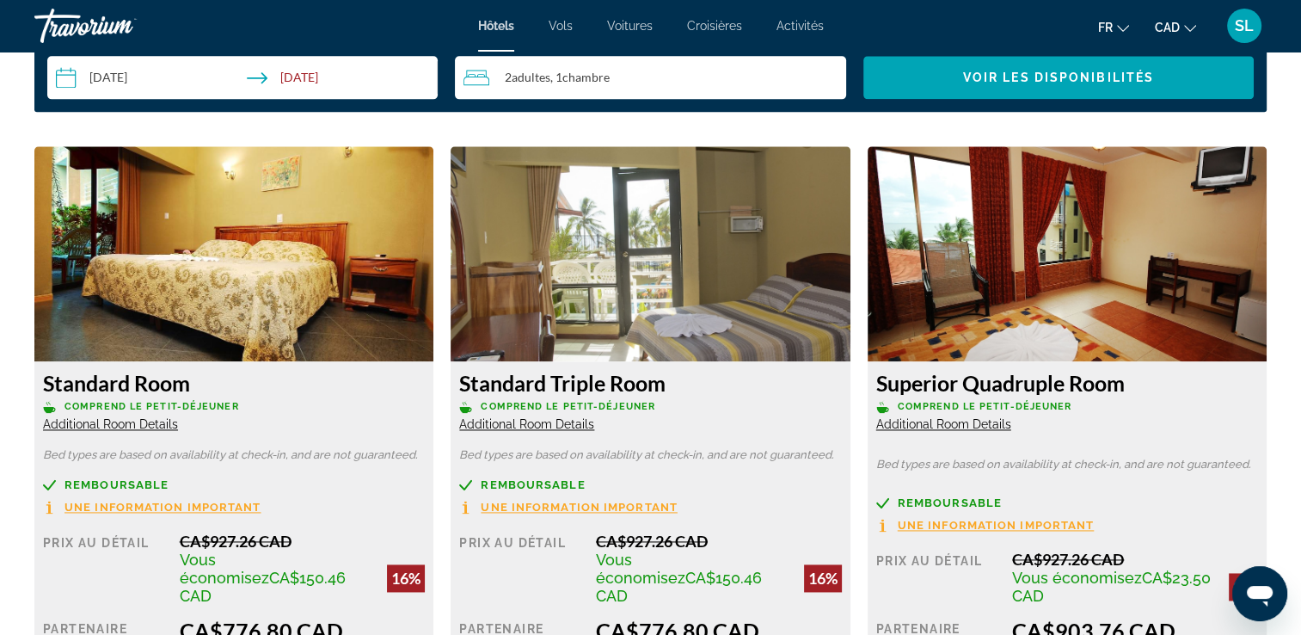
scroll to position [2227, 0]
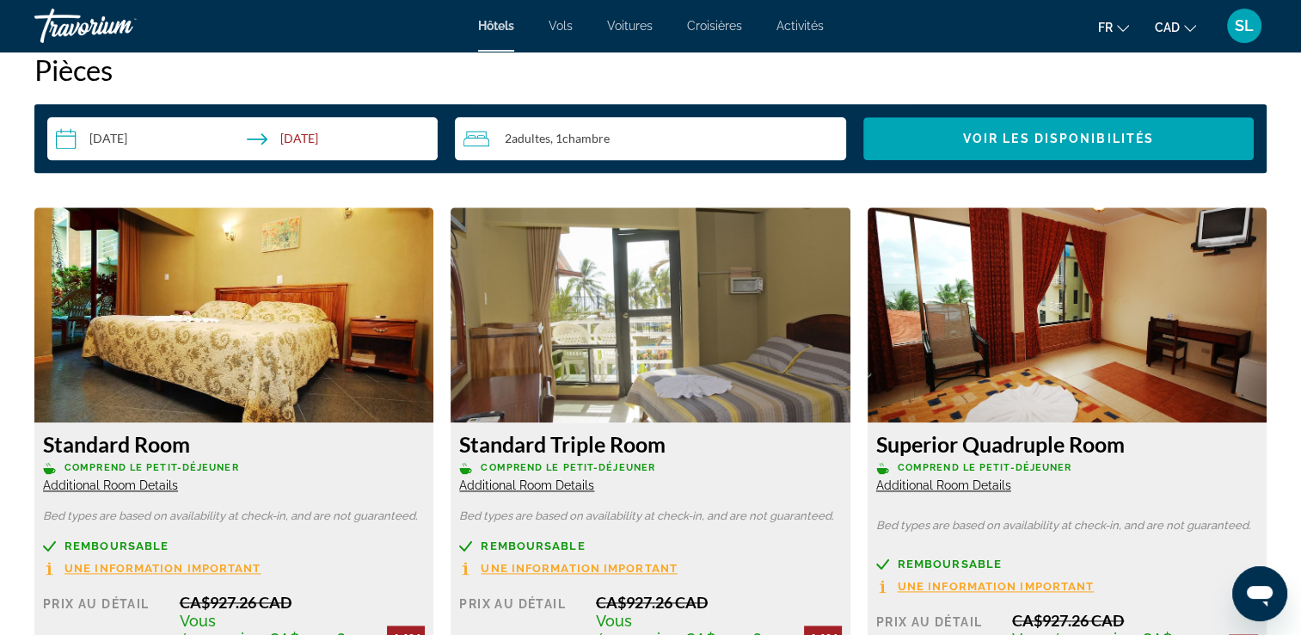
click at [728, 136] on div "2 Adulte Adultes , 1 Chambre pièces" at bounding box center [655, 138] width 382 height 21
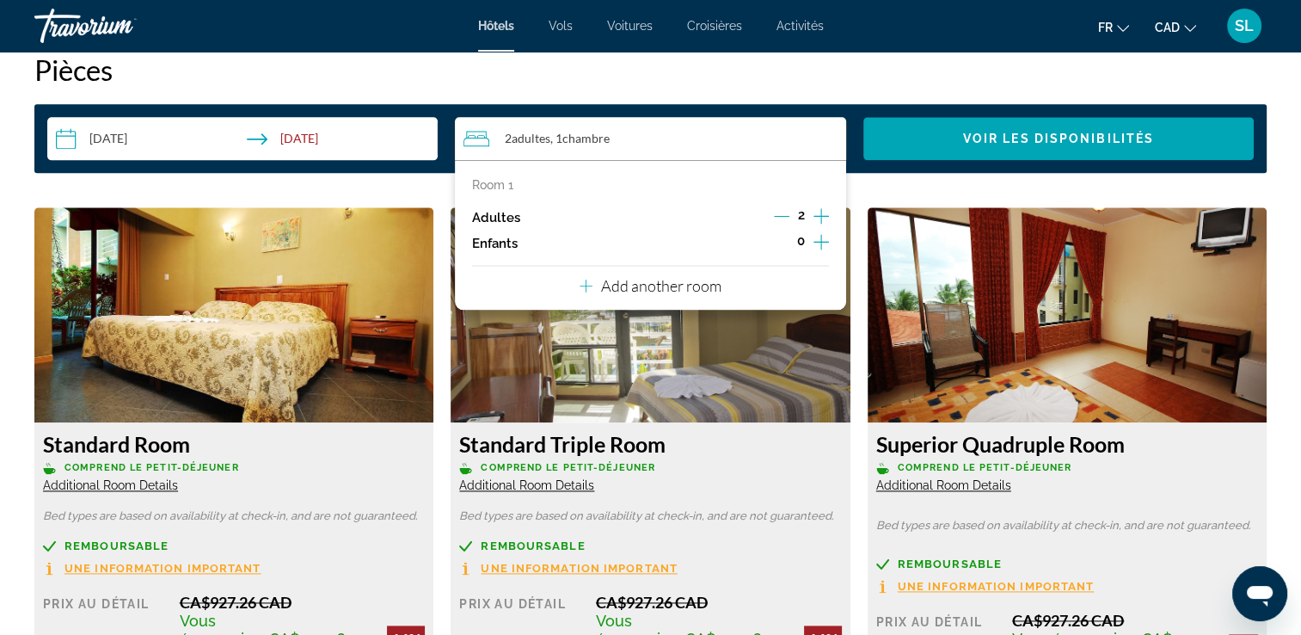
click at [820, 218] on icon "Increment adults" at bounding box center [821, 216] width 15 height 21
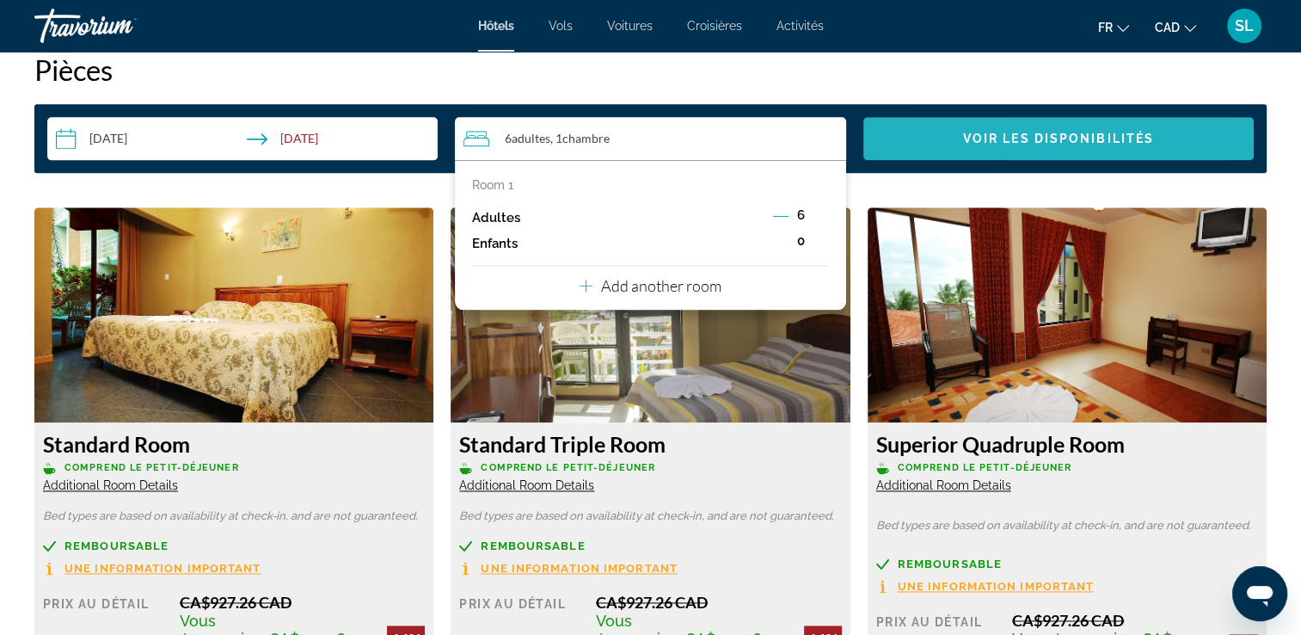
click at [1022, 139] on span "Voir les disponibilités" at bounding box center [1058, 139] width 191 height 14
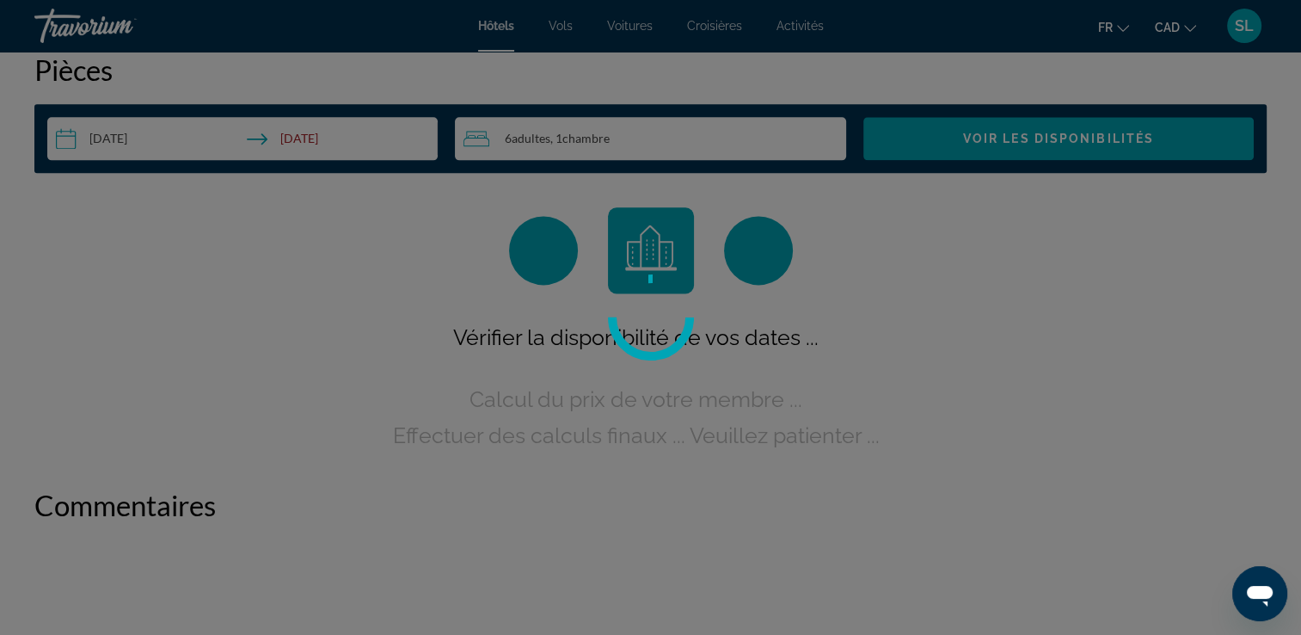
scroll to position [2177, 0]
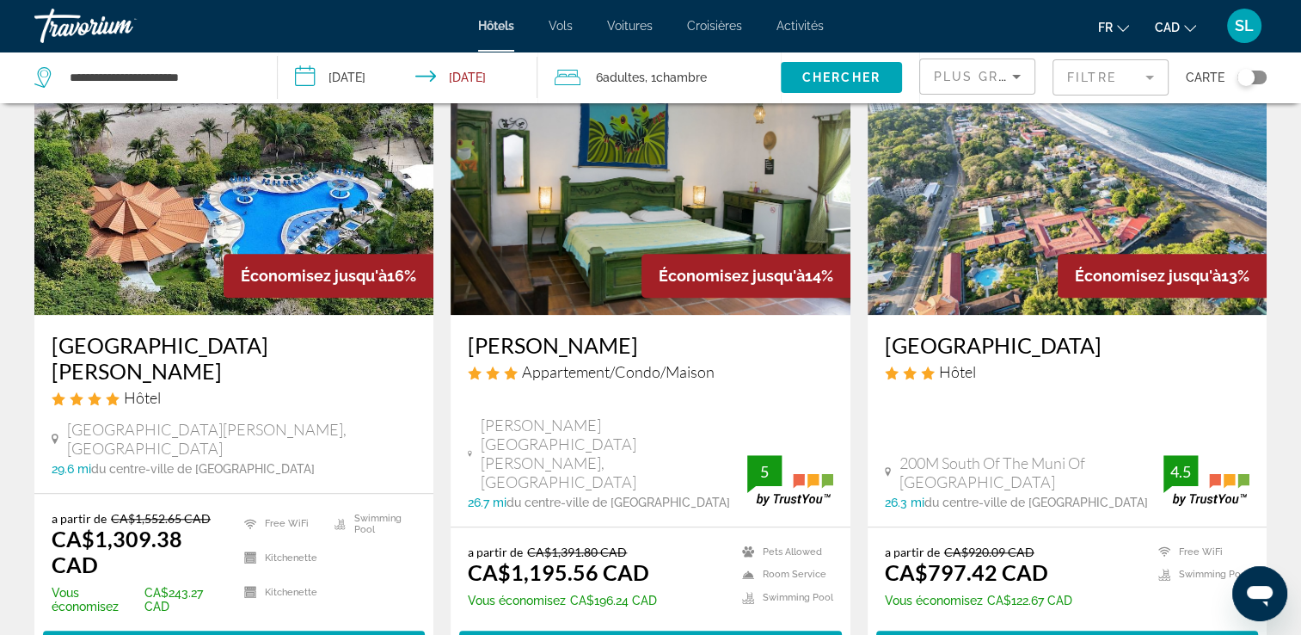
scroll to position [1460, 0]
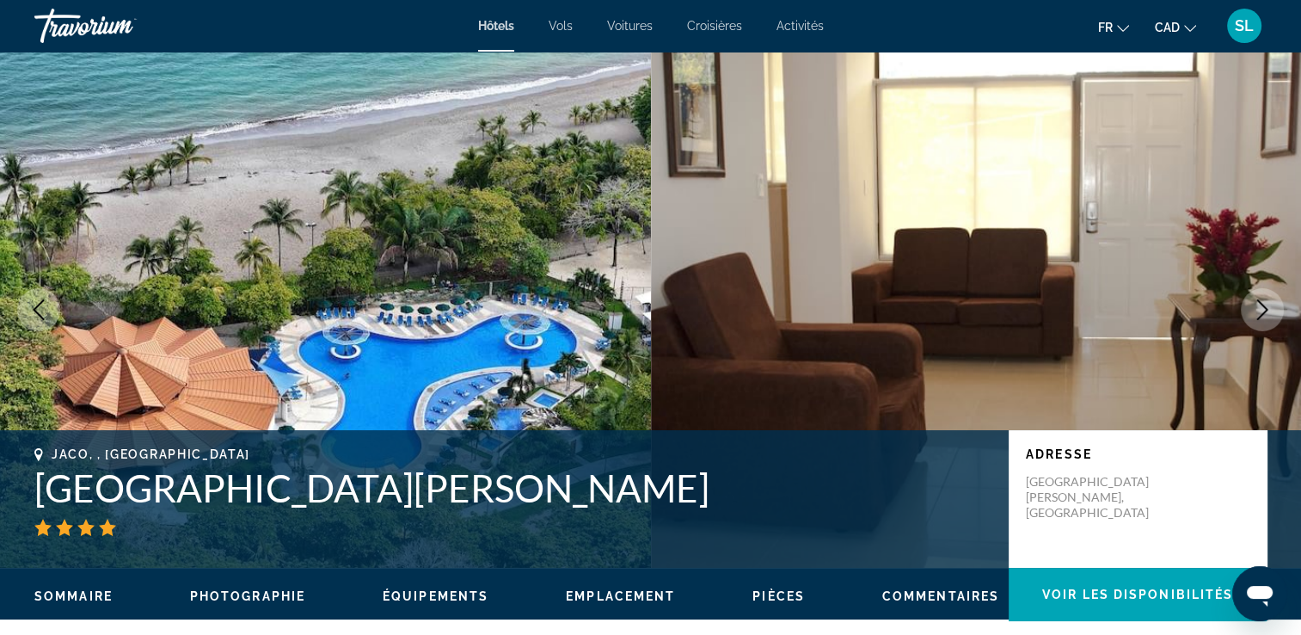
click at [1260, 295] on button "Next image" at bounding box center [1262, 309] width 43 height 43
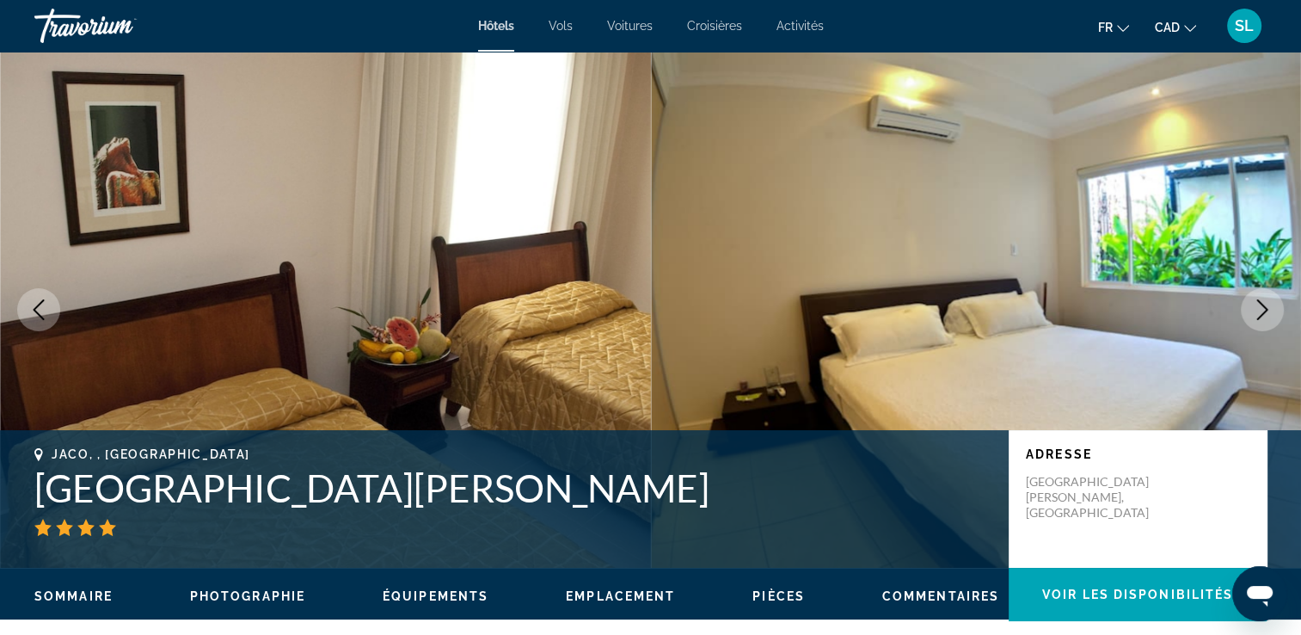
click at [1260, 295] on button "Next image" at bounding box center [1262, 309] width 43 height 43
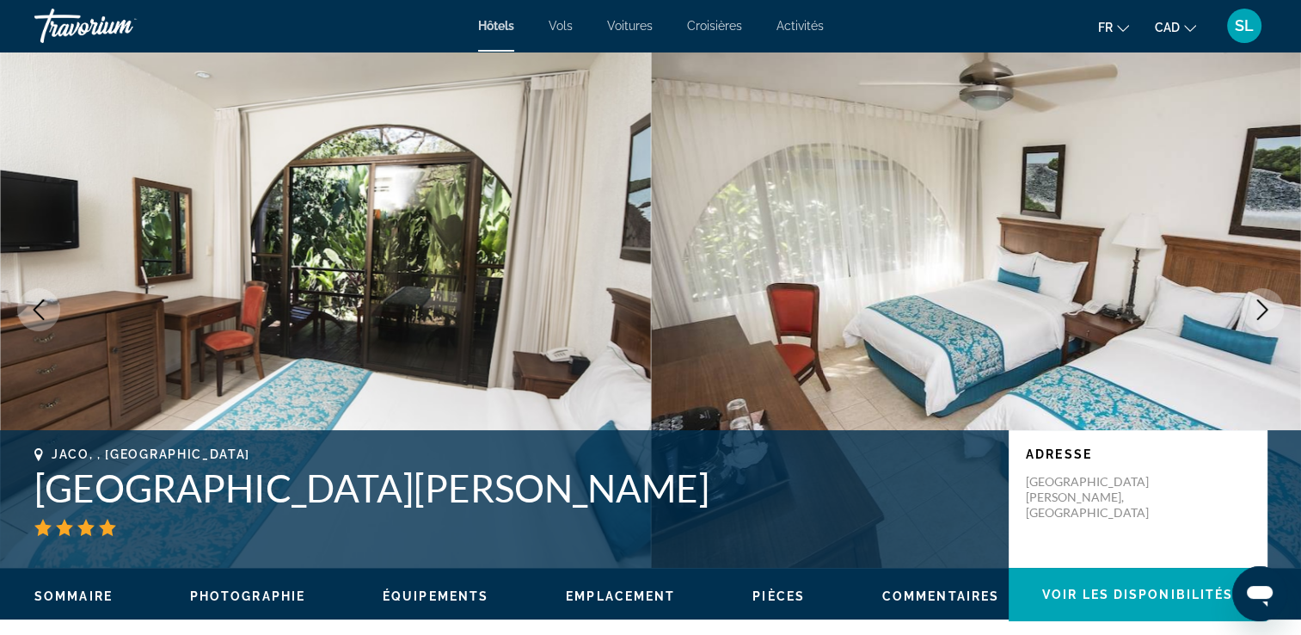
click at [1260, 295] on button "Next image" at bounding box center [1262, 309] width 43 height 43
